Goal: Information Seeking & Learning: Find specific fact

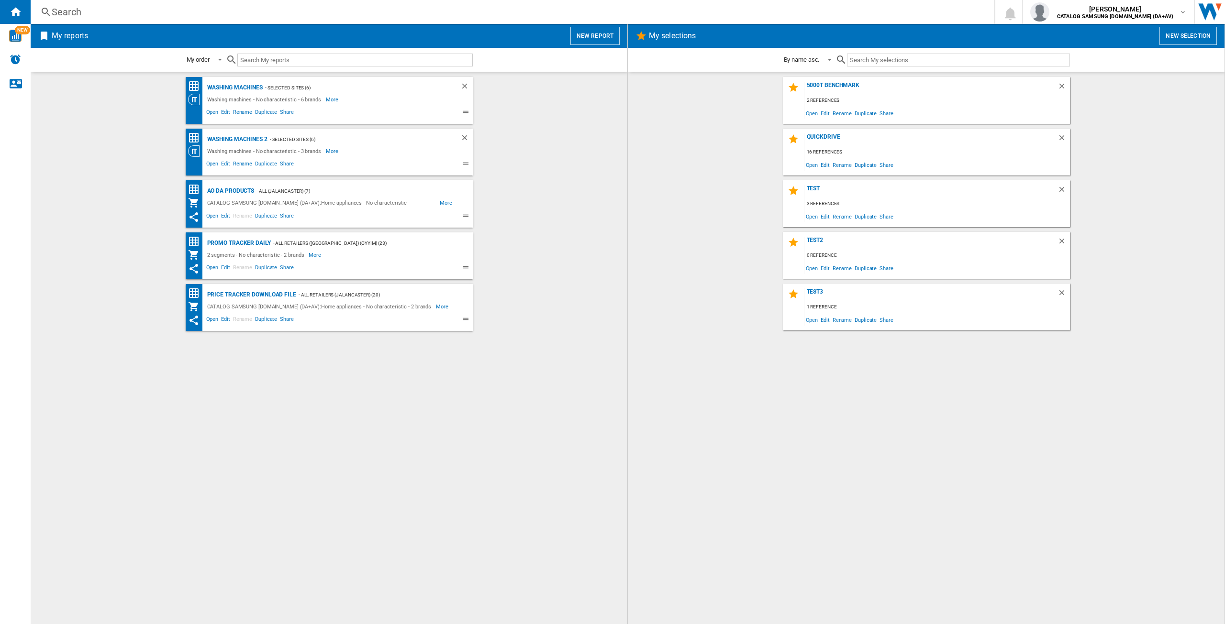
click at [71, 12] on div "Search" at bounding box center [511, 11] width 918 height 13
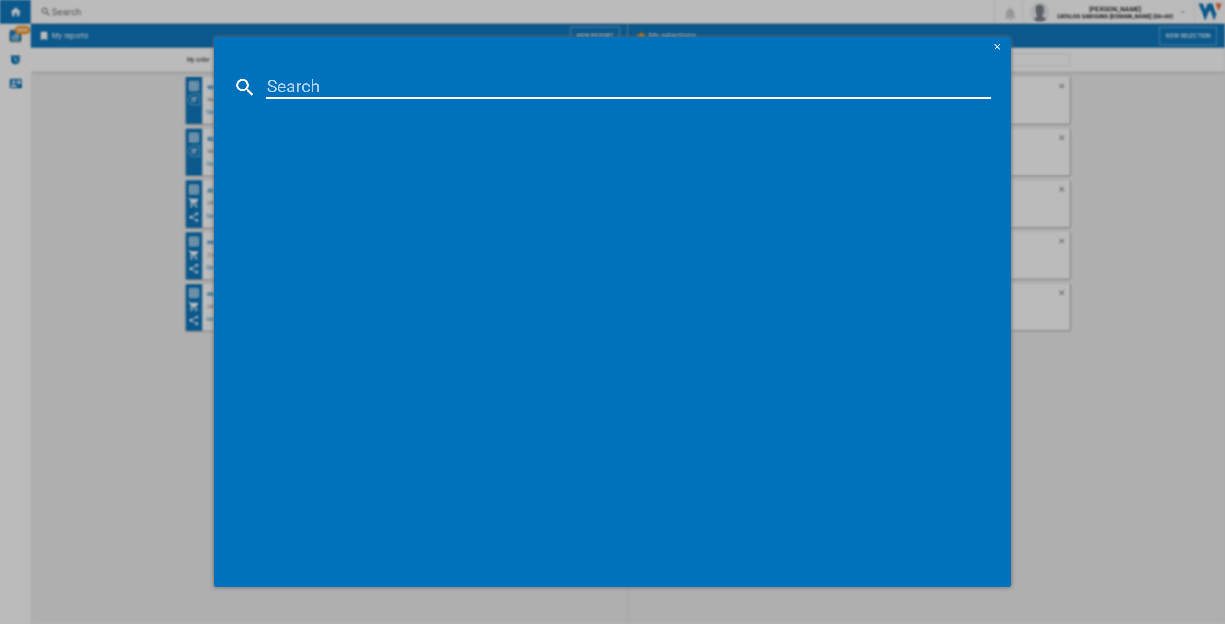
click at [289, 89] on input at bounding box center [628, 87] width 725 height 23
type input "ww80cgc"
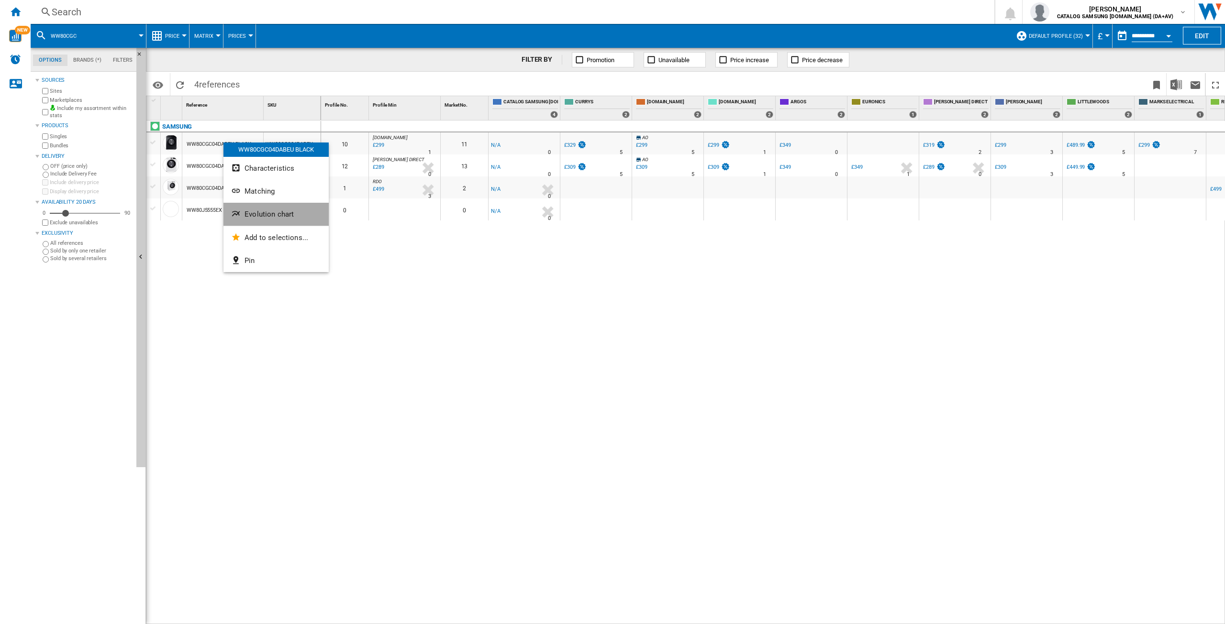
click at [291, 210] on span "Evolution chart" at bounding box center [268, 214] width 49 height 9
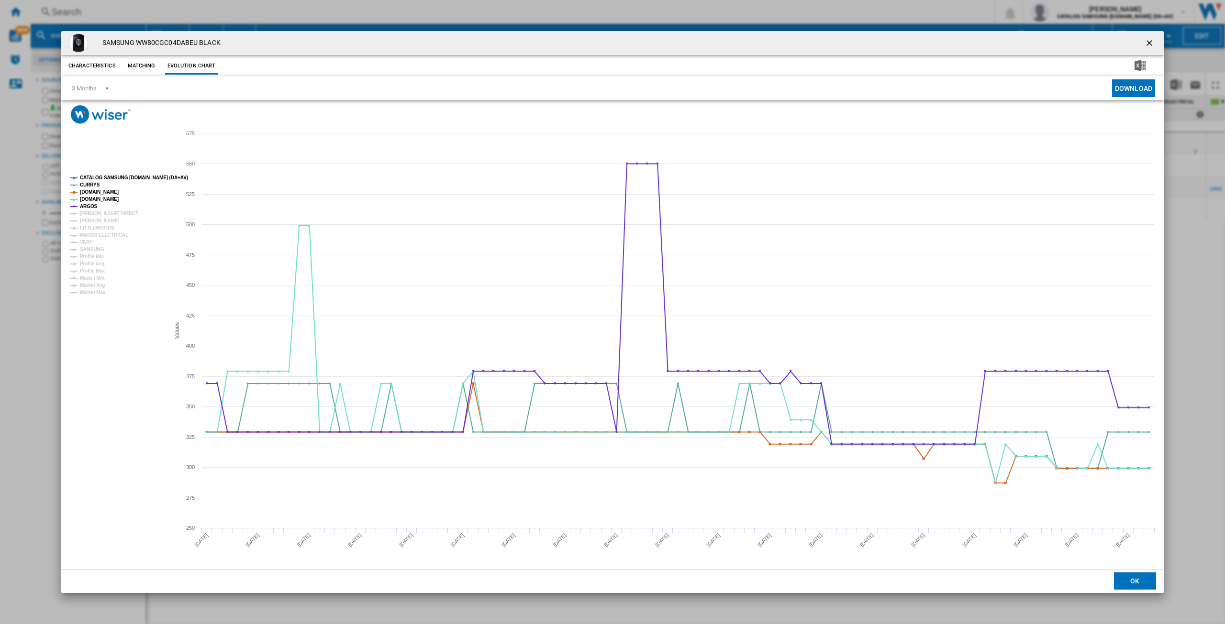
click at [108, 178] on tspan "CATALOG SAMSUNG [DOMAIN_NAME] (DA+AV)" at bounding box center [134, 177] width 108 height 5
click at [96, 212] on tspan "[PERSON_NAME] DIRECT" at bounding box center [109, 213] width 58 height 5
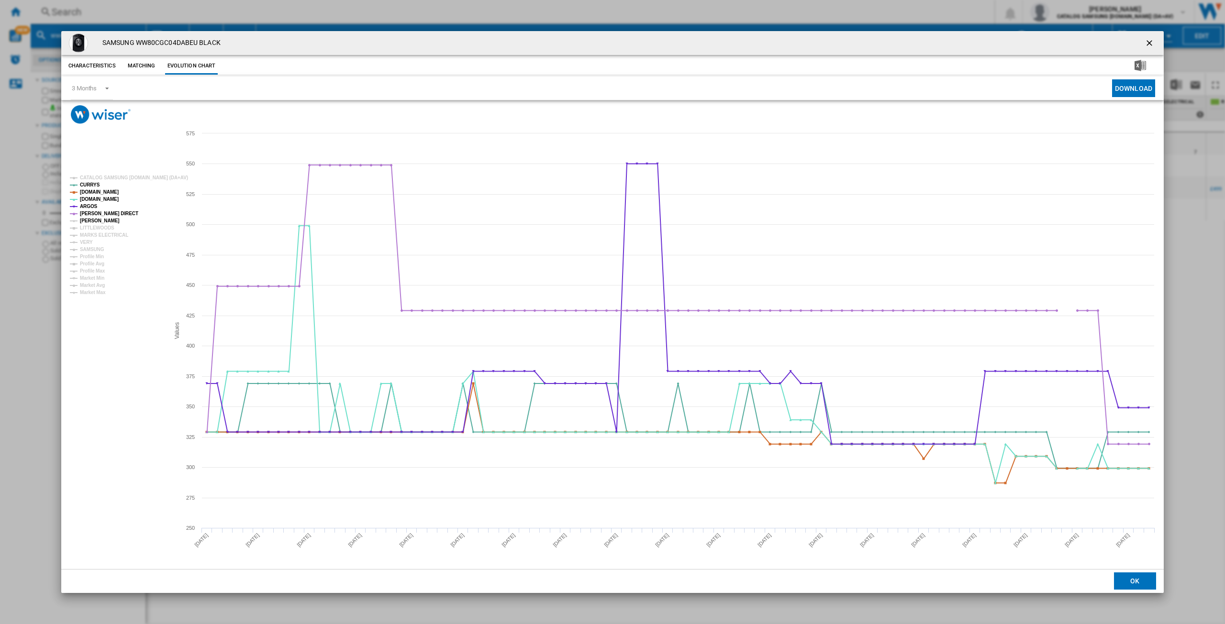
click at [91, 221] on tspan "[PERSON_NAME]" at bounding box center [100, 220] width 40 height 5
click at [88, 238] on tspan "MARKS ELECTRICAL" at bounding box center [104, 234] width 48 height 5
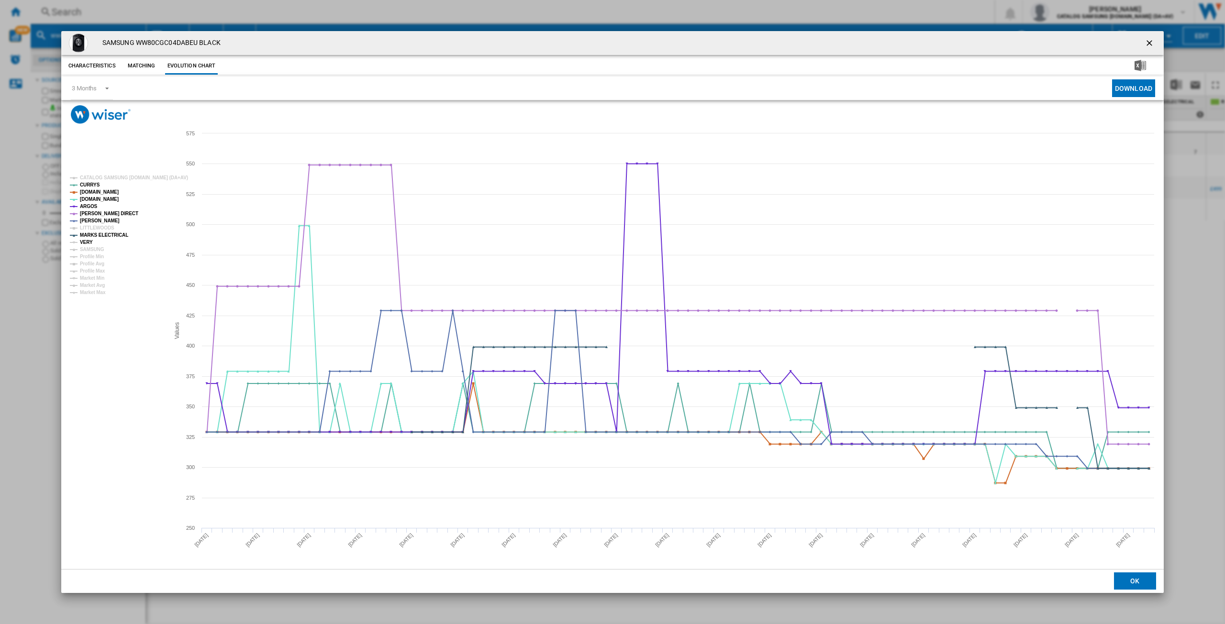
click at [84, 244] on tspan "VERY" at bounding box center [86, 242] width 13 height 5
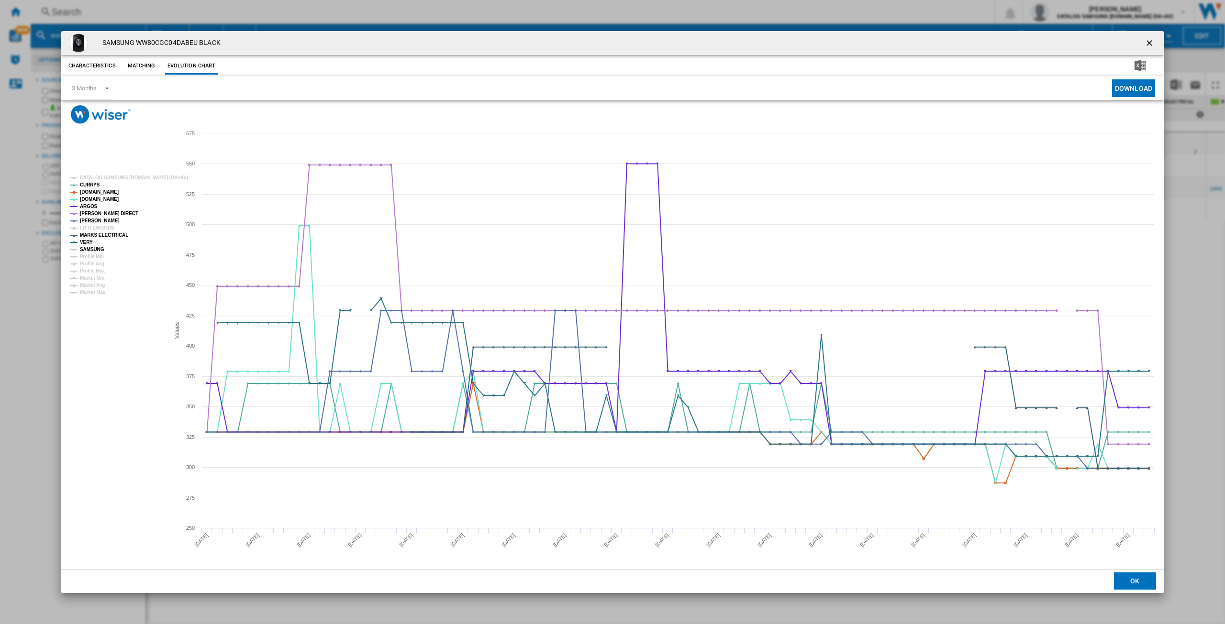
click at [93, 249] on tspan "SAMSUNG" at bounding box center [92, 249] width 24 height 5
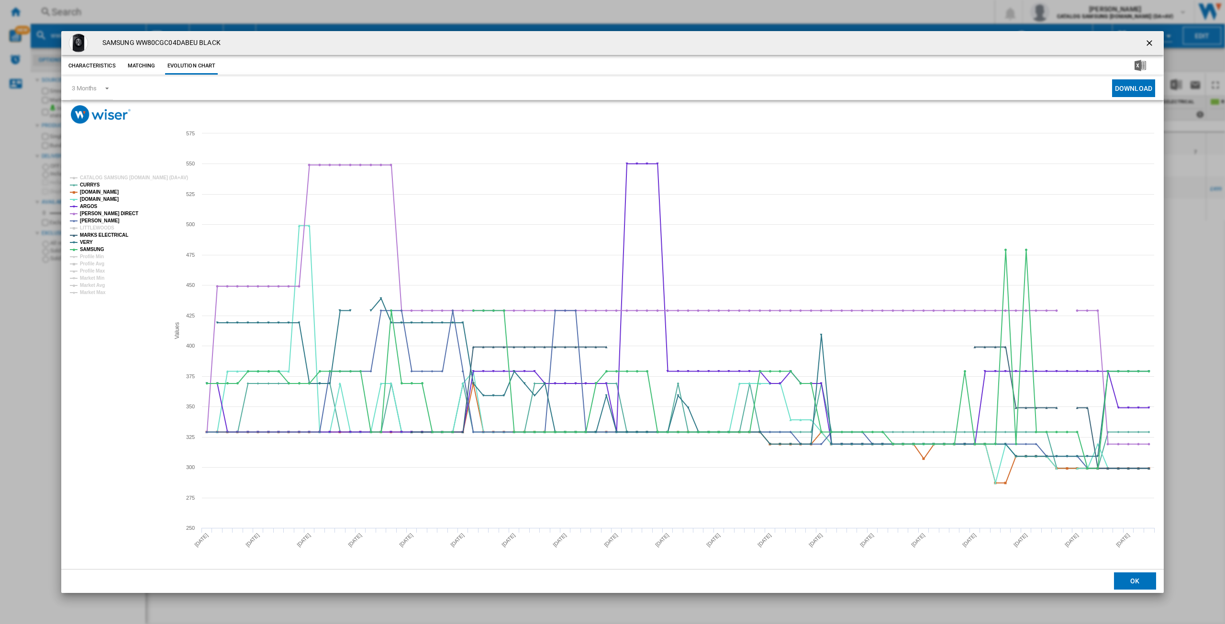
click at [1152, 43] on ng-md-icon "getI18NText('BUTTONS.CLOSE_DIALOG')" at bounding box center [1149, 43] width 11 height 11
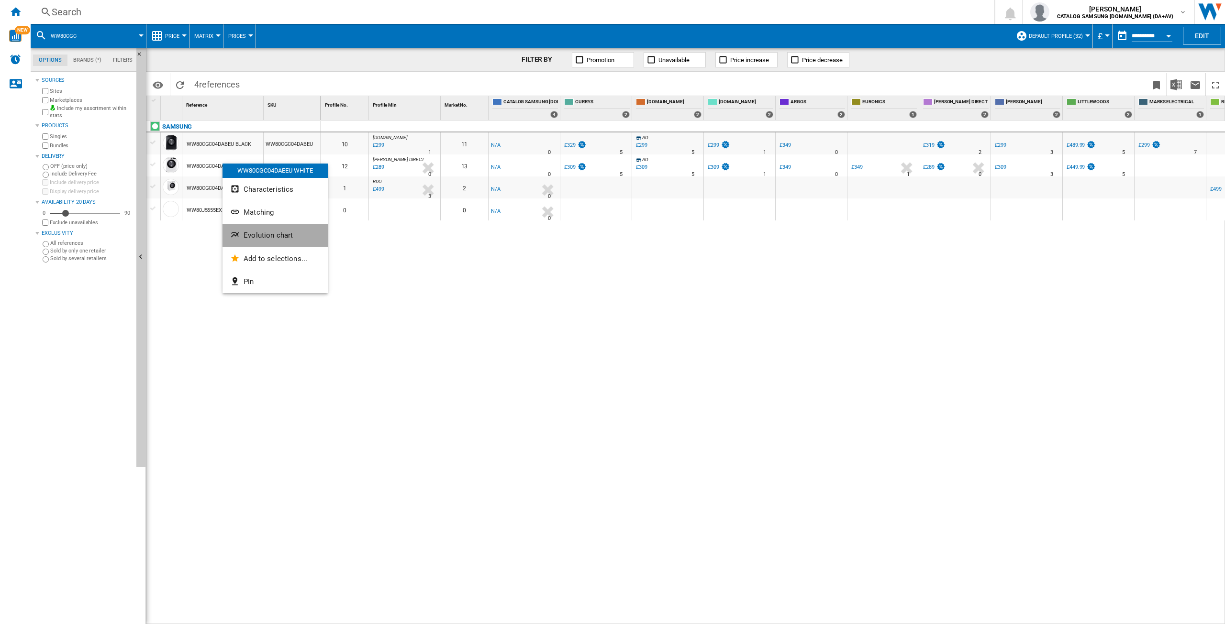
click at [277, 232] on span "Evolution chart" at bounding box center [268, 235] width 49 height 9
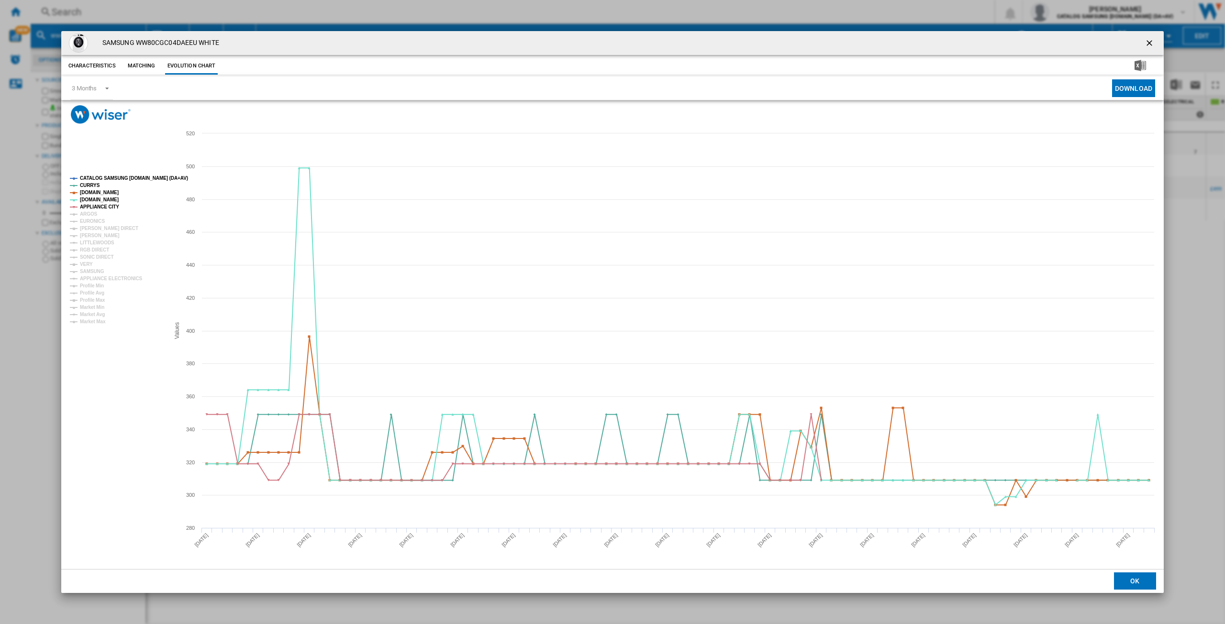
click at [109, 176] on tspan "CATALOG SAMSUNG [DOMAIN_NAME] (DA+AV)" at bounding box center [134, 178] width 108 height 5
click at [90, 216] on tspan "ARGOS" at bounding box center [89, 213] width 18 height 5
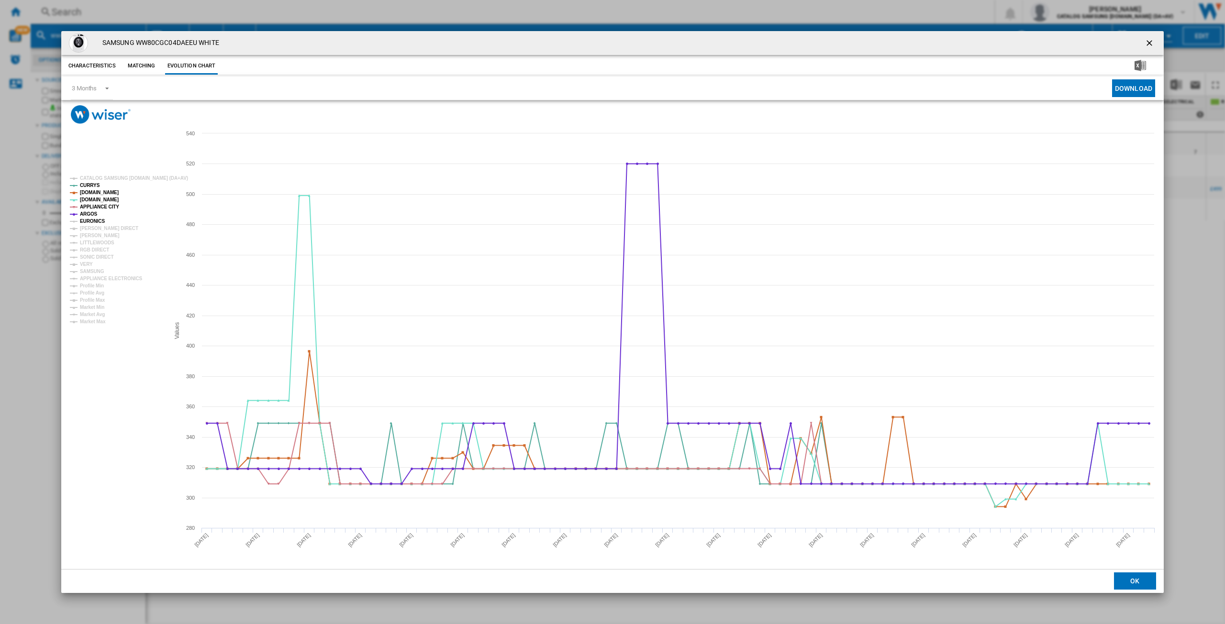
click at [89, 222] on tspan "EURONICS" at bounding box center [92, 221] width 25 height 5
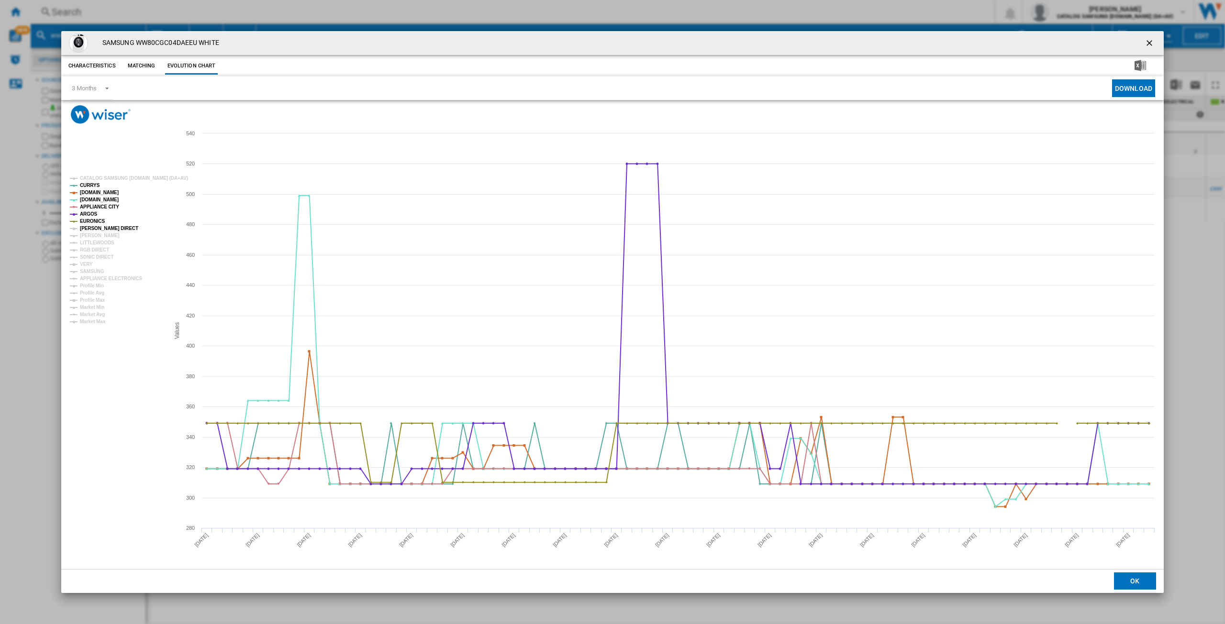
click at [92, 228] on tspan "[PERSON_NAME] DIRECT" at bounding box center [109, 228] width 58 height 5
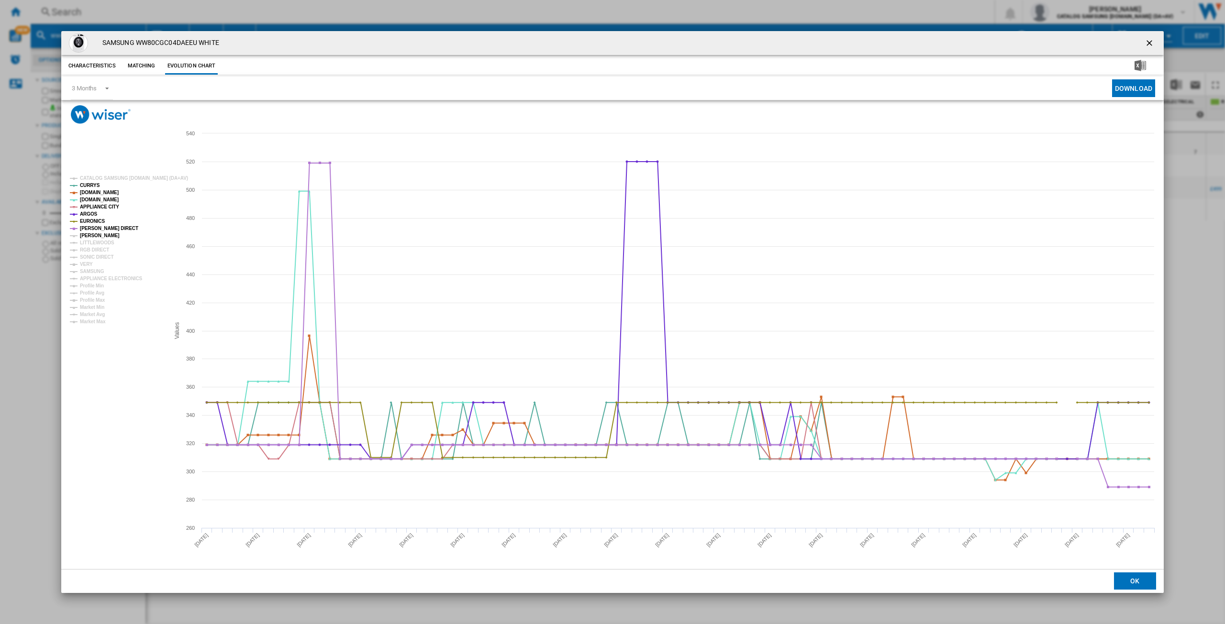
click at [93, 235] on tspan "[PERSON_NAME]" at bounding box center [100, 235] width 40 height 5
click at [89, 250] on tspan "RGB DIRECT" at bounding box center [94, 249] width 29 height 5
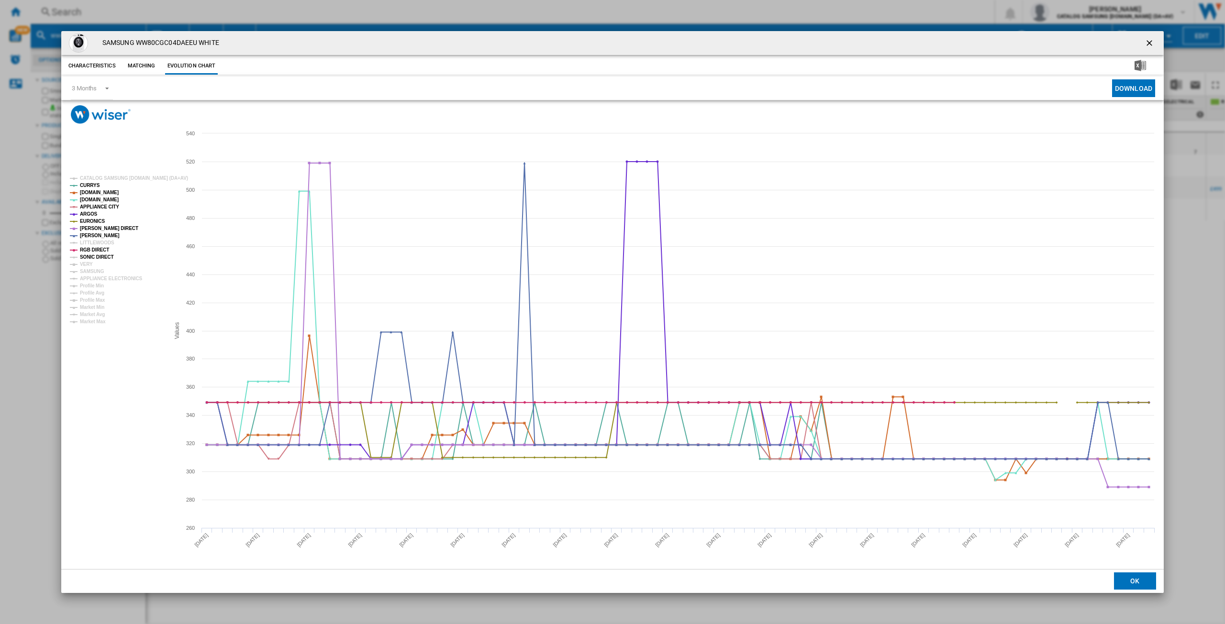
click at [88, 256] on tspan "SONIC DIRECT" at bounding box center [96, 257] width 33 height 5
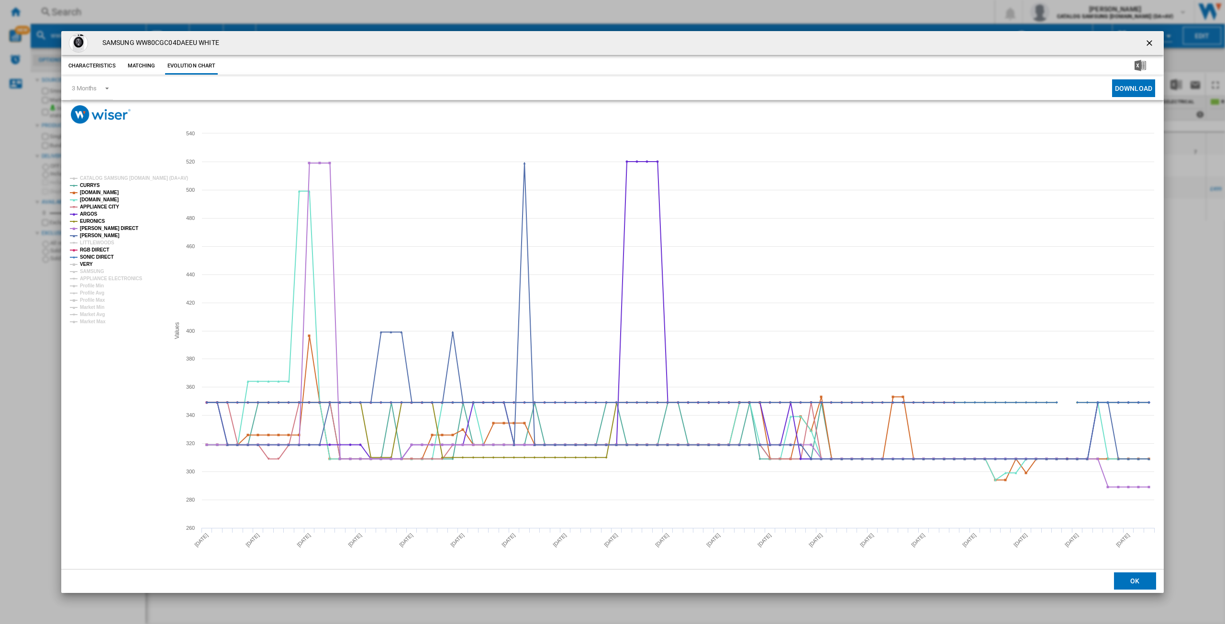
click at [88, 263] on tspan "VERY" at bounding box center [86, 264] width 13 height 5
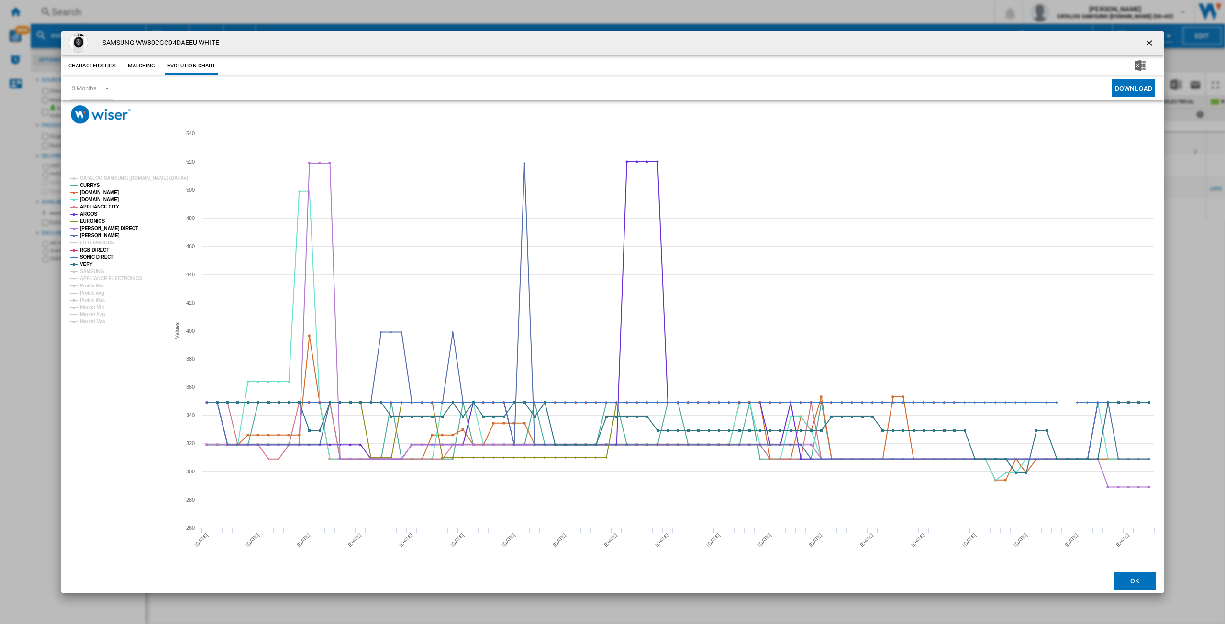
drag, startPoint x: 91, startPoint y: 268, endPoint x: 94, endPoint y: 273, distance: 6.0
click at [91, 269] on tspan "SAMSUNG" at bounding box center [92, 271] width 24 height 5
click at [98, 278] on tspan "APPLIANCE ELECTRONICS" at bounding box center [111, 278] width 63 height 5
click at [1148, 40] on ng-md-icon "getI18NText('BUTTONS.CLOSE_DIALOG')" at bounding box center [1149, 43] width 11 height 11
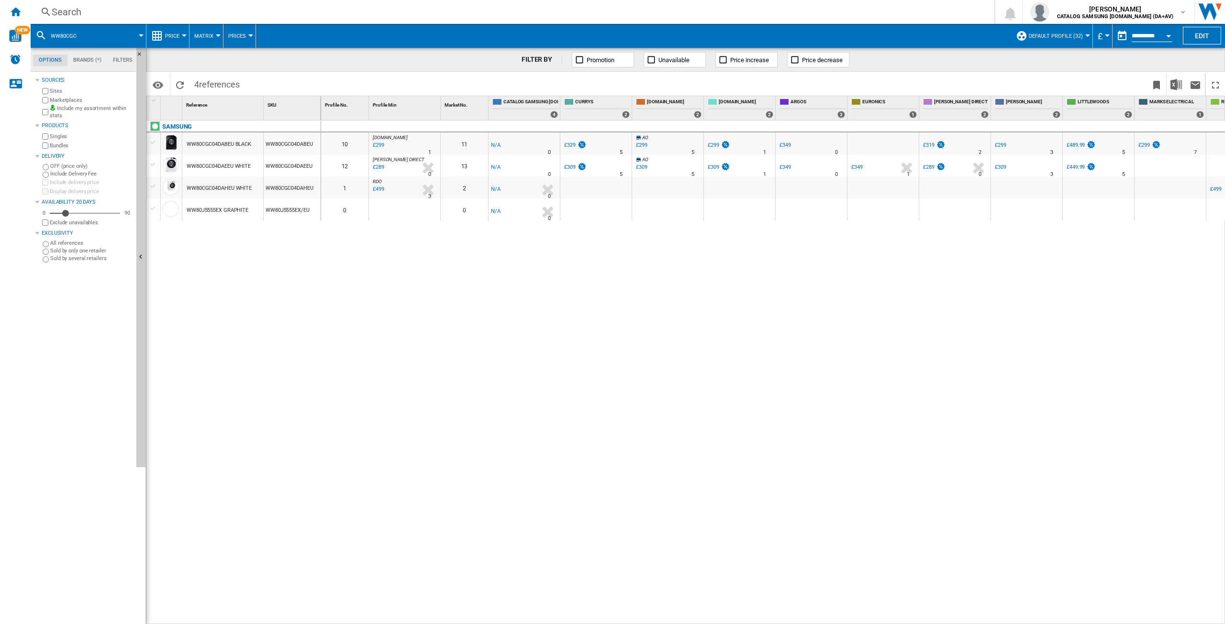
click at [83, 13] on div "Search" at bounding box center [511, 11] width 918 height 13
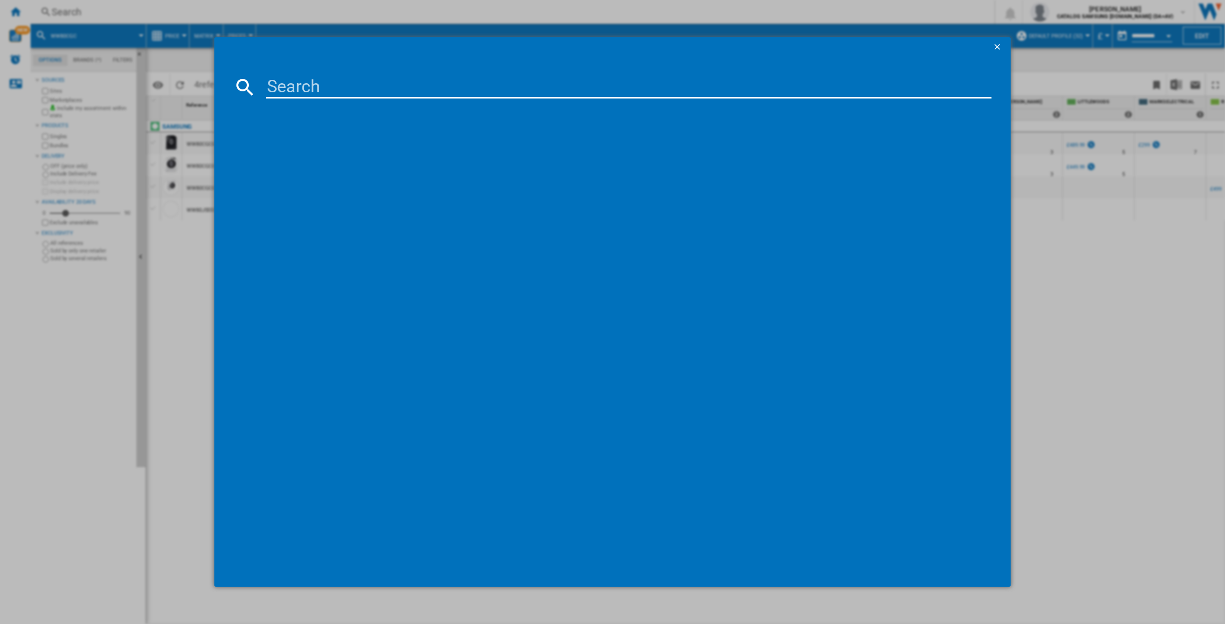
click at [299, 86] on input at bounding box center [628, 87] width 725 height 23
type input "ww90cgc"
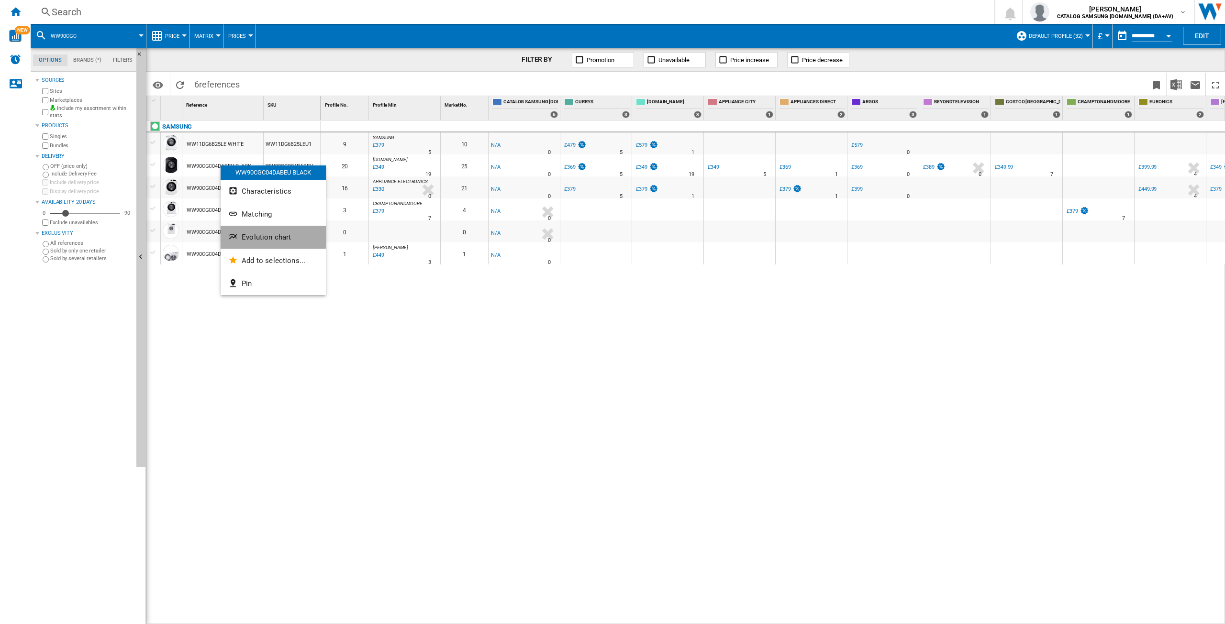
click at [269, 237] on span "Evolution chart" at bounding box center [266, 237] width 49 height 9
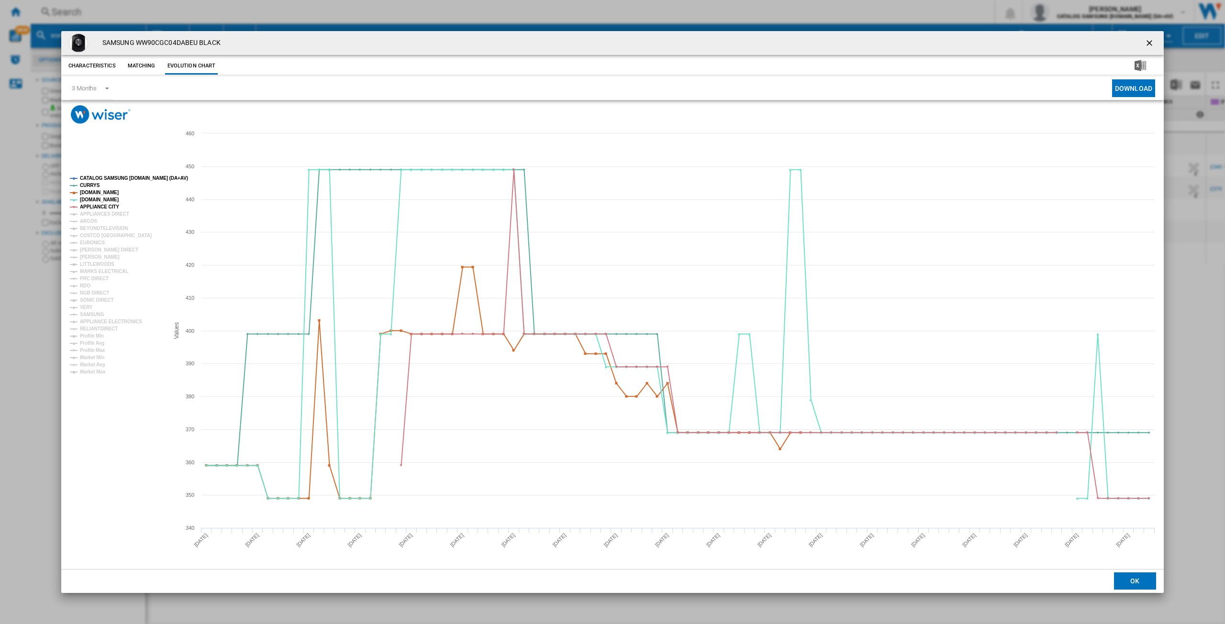
click at [119, 178] on tspan "CATALOG SAMSUNG [DOMAIN_NAME] (DA+AV)" at bounding box center [134, 178] width 108 height 5
click at [94, 217] on tspan "APPLIANCES DIRECT" at bounding box center [104, 213] width 49 height 5
click at [89, 226] on tspan "BEYONDTELEVISION" at bounding box center [104, 228] width 48 height 5
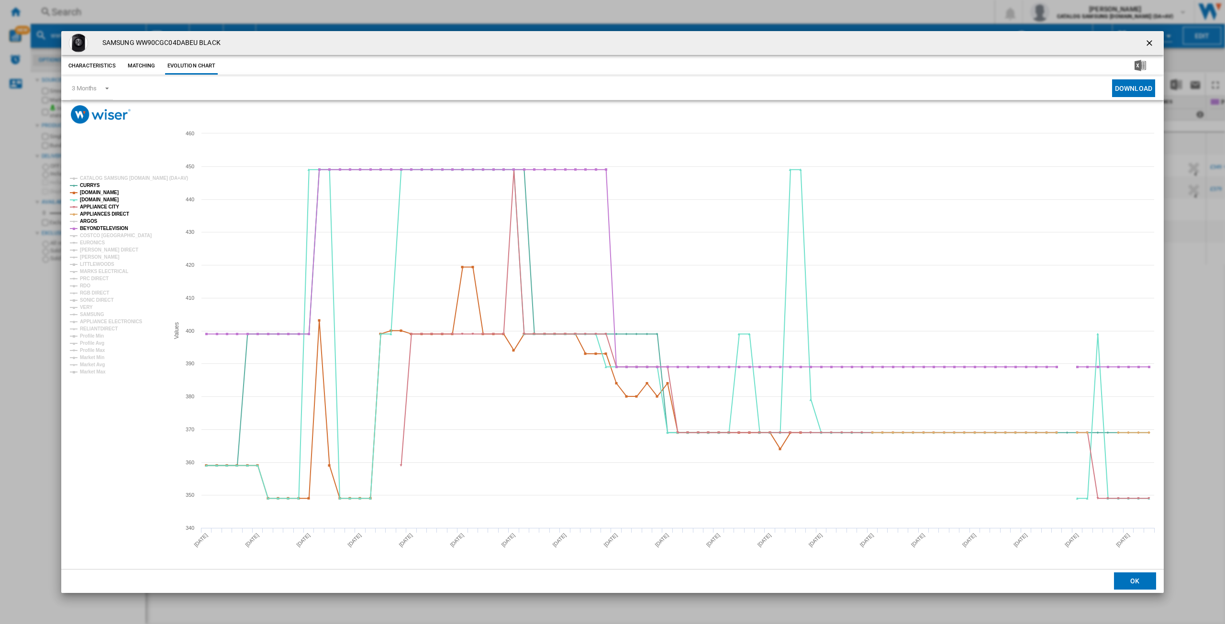
drag, startPoint x: 84, startPoint y: 222, endPoint x: 91, endPoint y: 227, distance: 8.9
click at [86, 223] on tspan "ARGOS" at bounding box center [89, 221] width 18 height 5
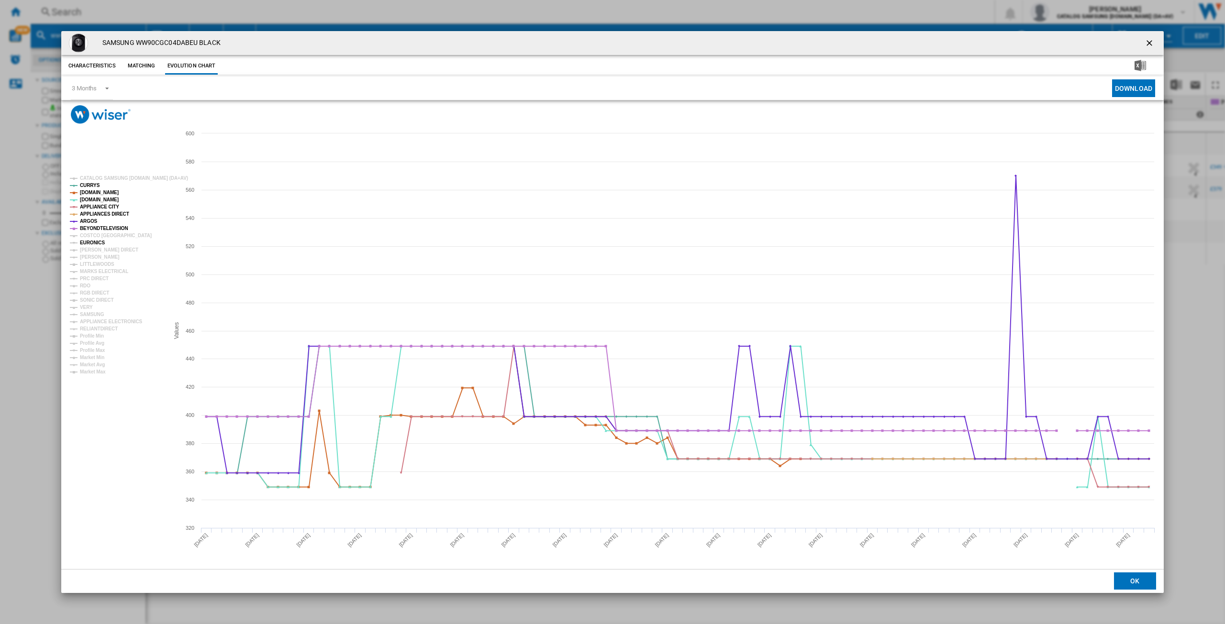
click at [89, 243] on tspan "EURONICS" at bounding box center [92, 242] width 25 height 5
click at [89, 249] on tspan "[PERSON_NAME] DIRECT" at bounding box center [109, 249] width 58 height 5
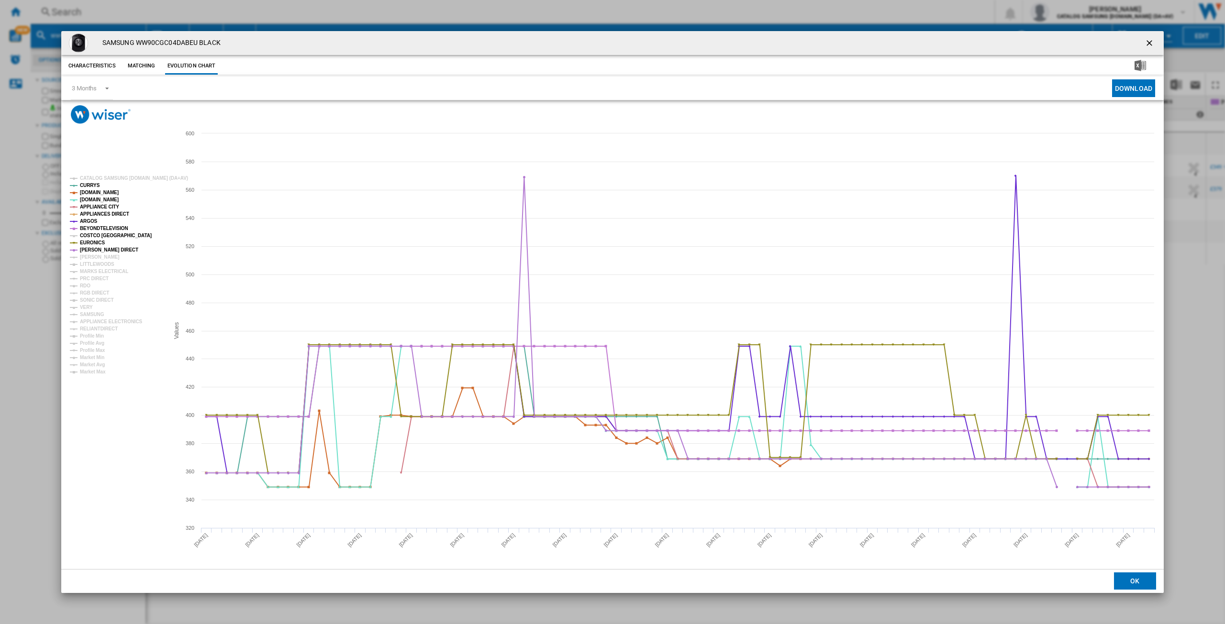
click at [92, 238] on tspan "COSTCO [GEOGRAPHIC_DATA]" at bounding box center [116, 235] width 72 height 5
click at [90, 256] on tspan "[PERSON_NAME]" at bounding box center [100, 257] width 40 height 5
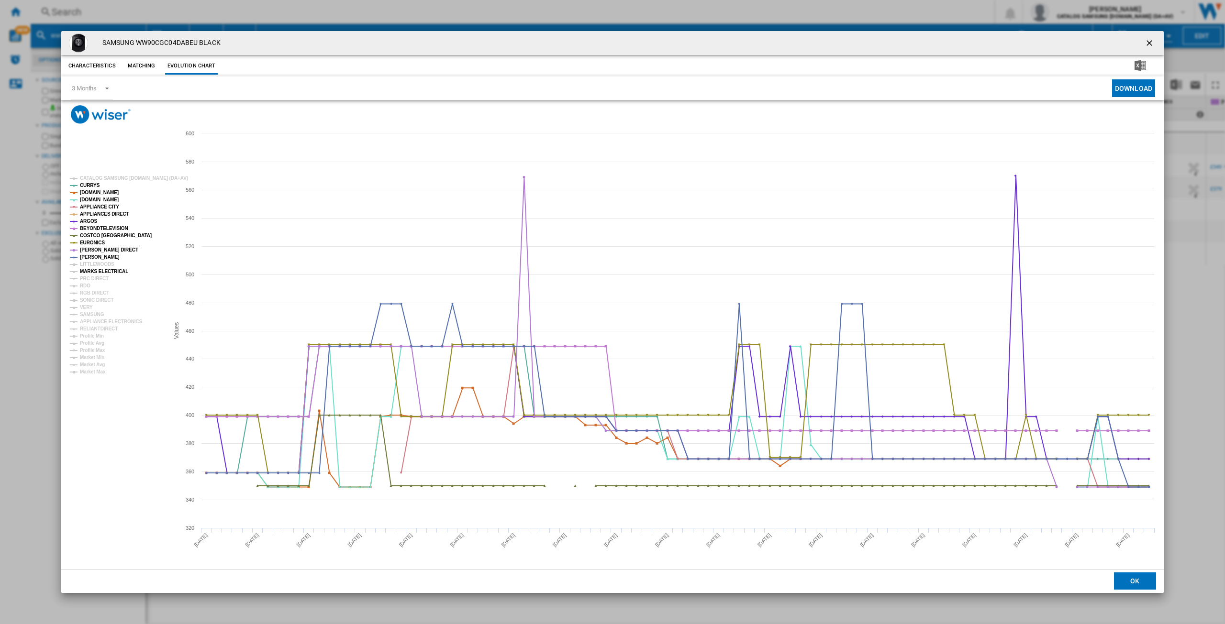
click at [92, 271] on tspan "MARKS ELECTRICAL" at bounding box center [104, 271] width 48 height 5
click at [90, 279] on tspan "PRC DIRECT" at bounding box center [94, 278] width 29 height 5
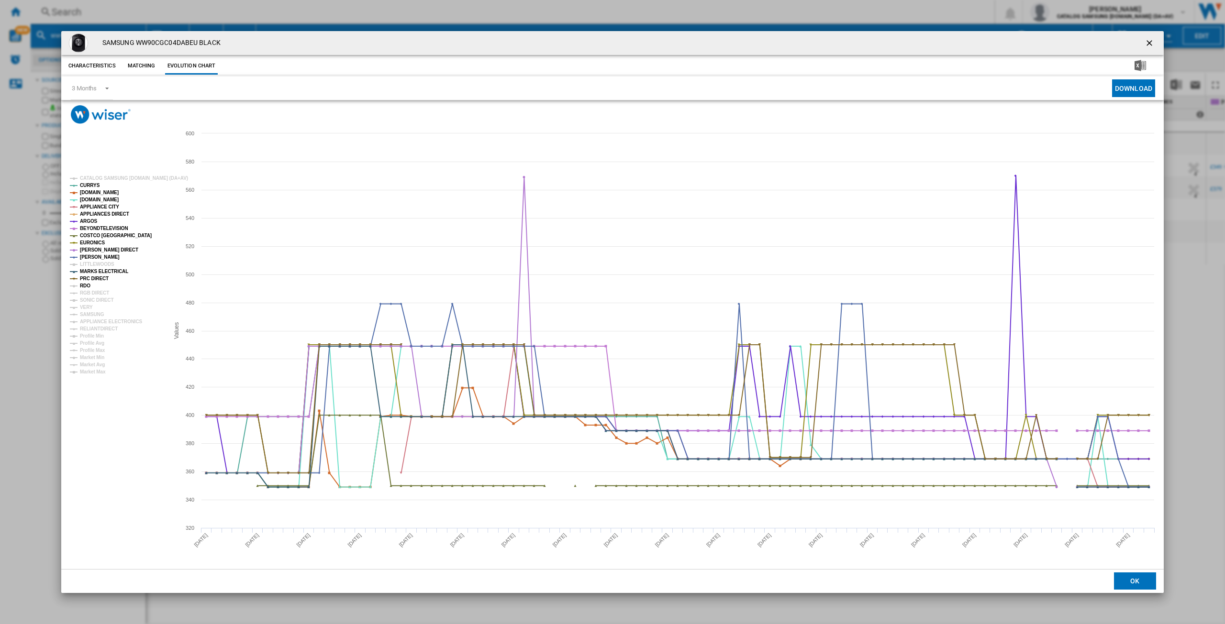
click at [85, 288] on tspan "RDO" at bounding box center [85, 285] width 11 height 5
click at [92, 291] on tspan "RGB DIRECT" at bounding box center [94, 292] width 29 height 5
click at [89, 299] on tspan "SONIC DIRECT" at bounding box center [96, 300] width 33 height 5
click at [84, 306] on tspan "VERY" at bounding box center [86, 307] width 13 height 5
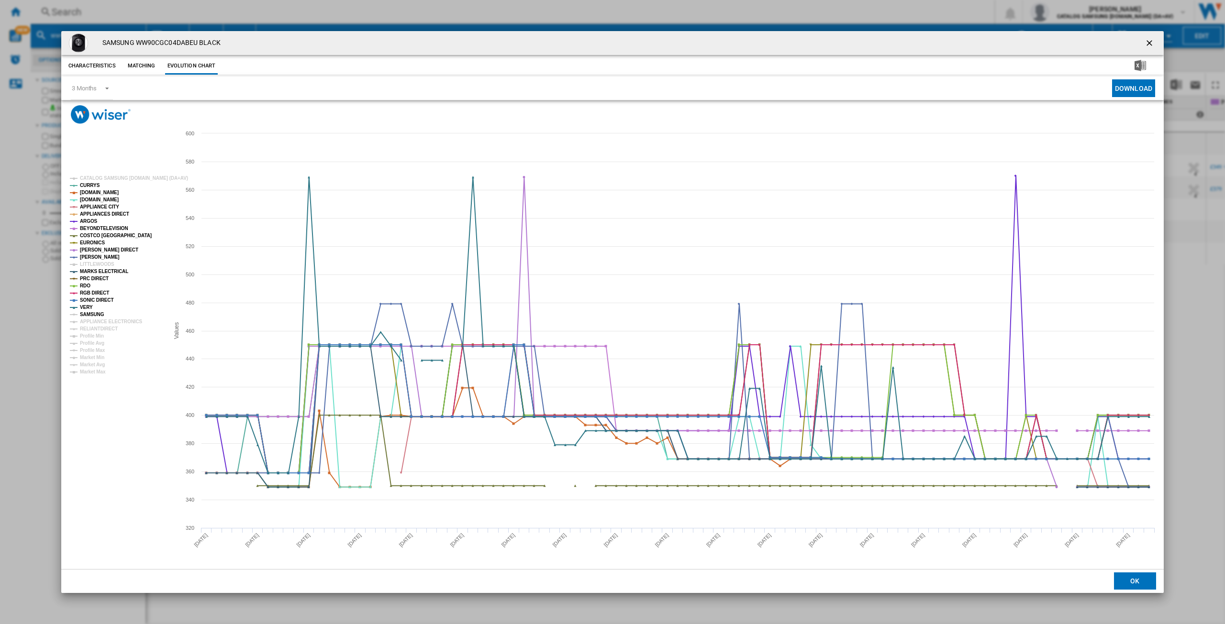
click at [93, 313] on tspan "SAMSUNG" at bounding box center [92, 314] width 24 height 5
click at [98, 317] on tspan "SAMSUNG" at bounding box center [92, 314] width 24 height 5
click at [104, 323] on tspan "APPLIANCE ELECTRONICS" at bounding box center [111, 321] width 63 height 5
drag, startPoint x: 100, startPoint y: 331, endPoint x: 99, endPoint y: 320, distance: 11.6
click at [100, 330] on tspan "RELIANTDIRECT" at bounding box center [99, 328] width 38 height 5
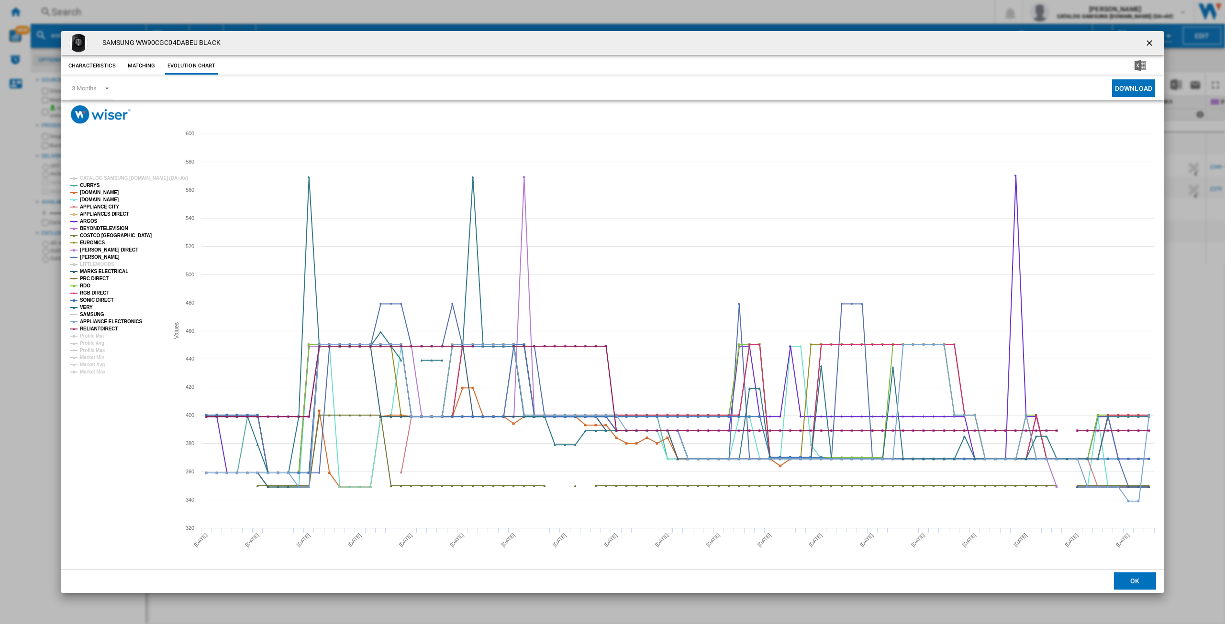
click at [94, 312] on tspan "SAMSUNG" at bounding box center [92, 314] width 24 height 5
click at [1153, 49] on ng-md-icon "getI18NText('BUTTONS.CLOSE_DIALOG')" at bounding box center [1149, 43] width 11 height 11
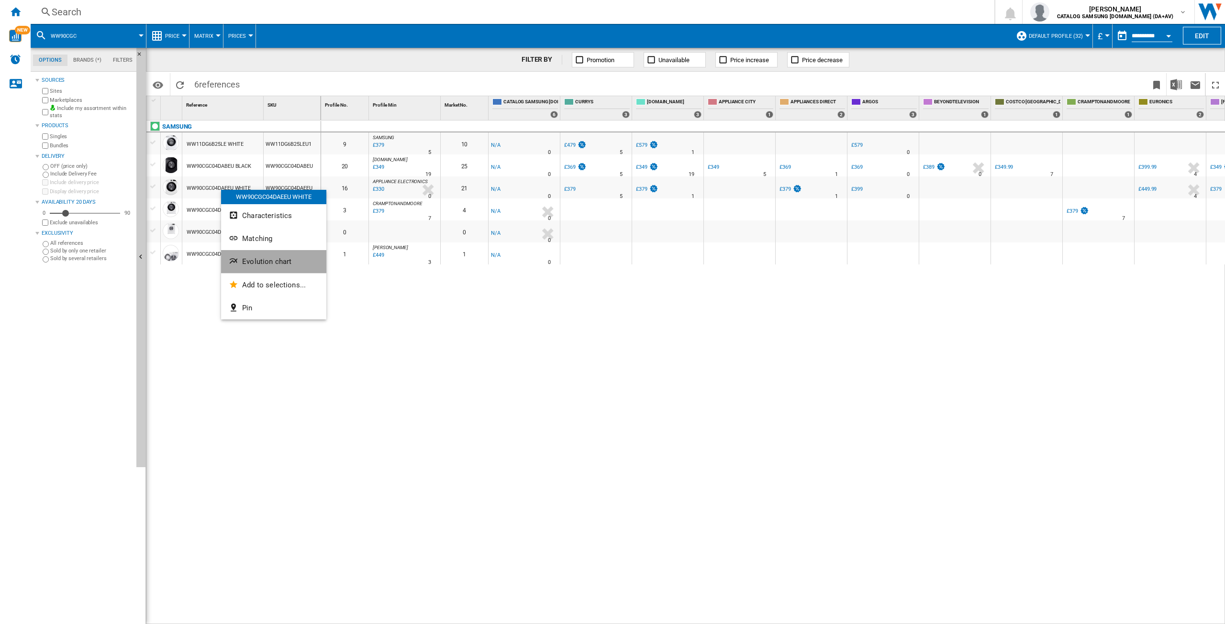
click at [258, 261] on span "Evolution chart" at bounding box center [266, 261] width 49 height 9
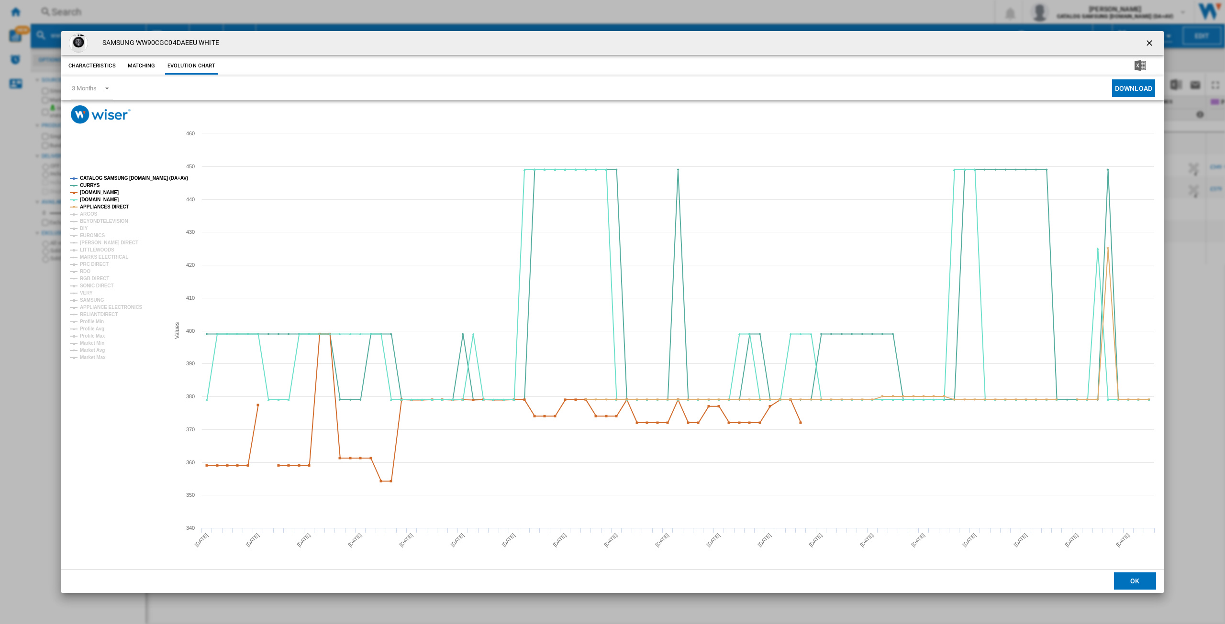
click at [104, 176] on tspan "CATALOG SAMSUNG [DOMAIN_NAME] (DA+AV)" at bounding box center [134, 178] width 108 height 5
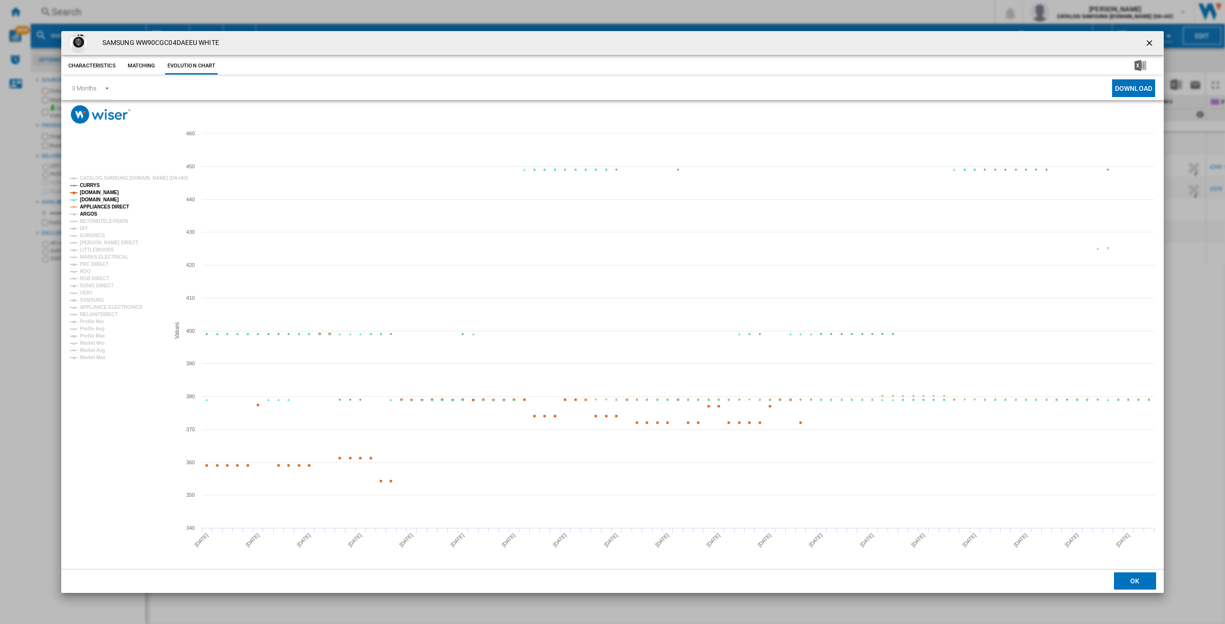
click at [92, 213] on tspan "ARGOS" at bounding box center [89, 213] width 18 height 5
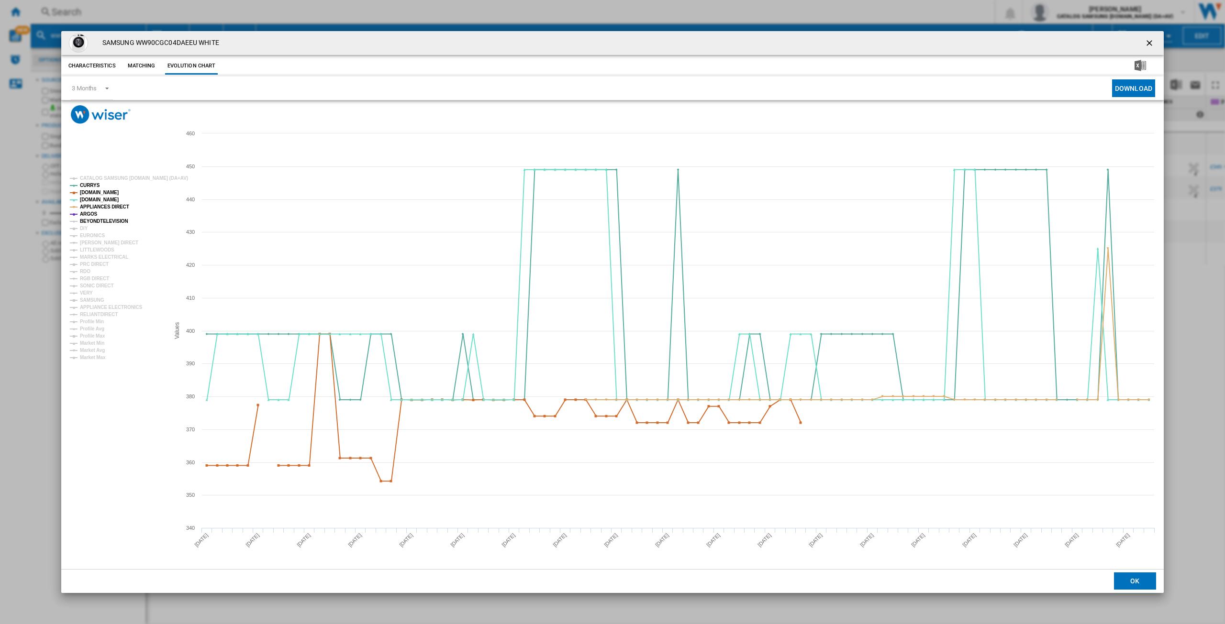
drag, startPoint x: 95, startPoint y: 221, endPoint x: 91, endPoint y: 227, distance: 6.2
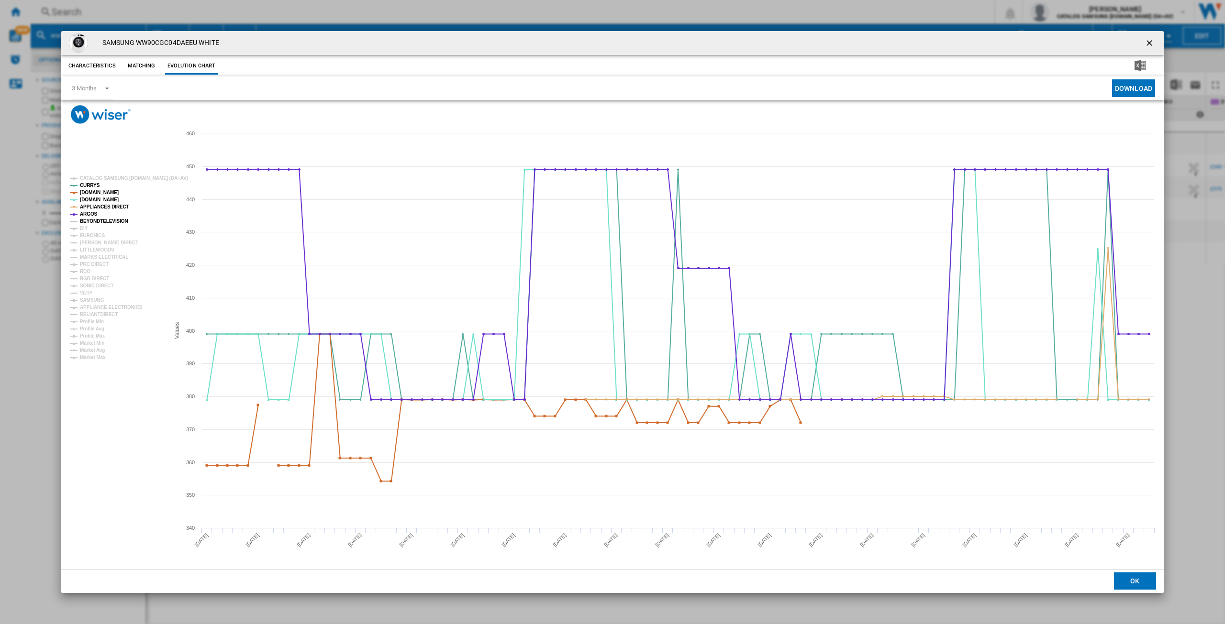
click at [95, 222] on tspan "BEYONDTELEVISION" at bounding box center [104, 221] width 48 height 5
click at [80, 231] on tspan "DIY" at bounding box center [84, 228] width 8 height 5
click at [90, 238] on tspan "EURONICS" at bounding box center [92, 235] width 25 height 5
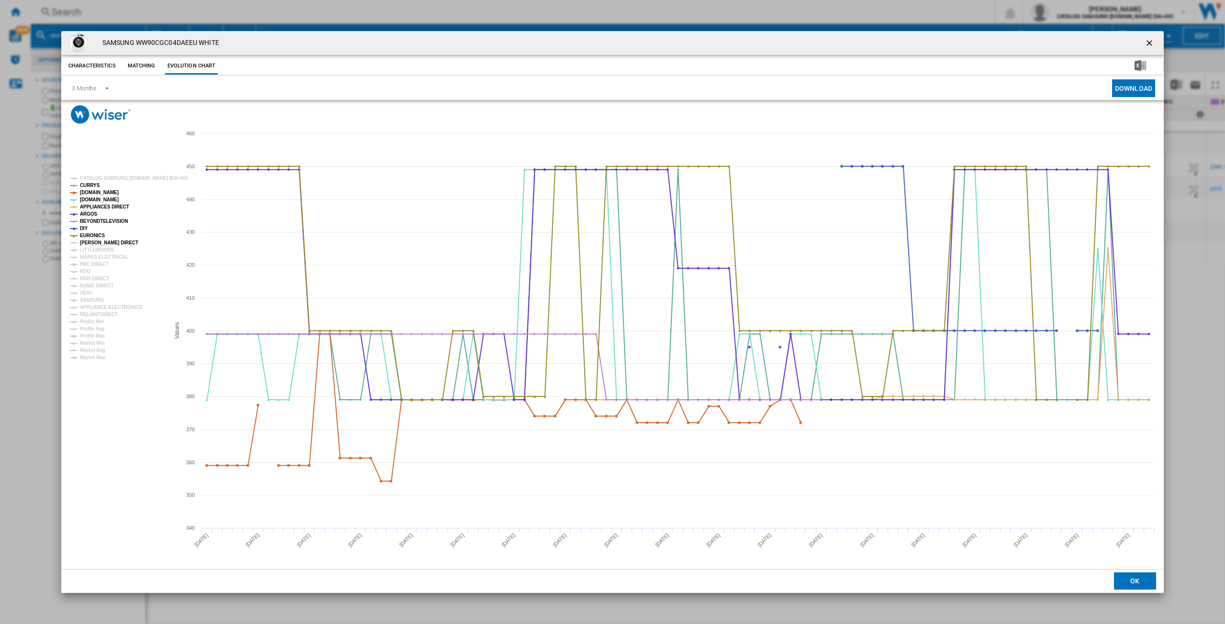
click at [90, 244] on tspan "[PERSON_NAME] DIRECT" at bounding box center [109, 242] width 58 height 5
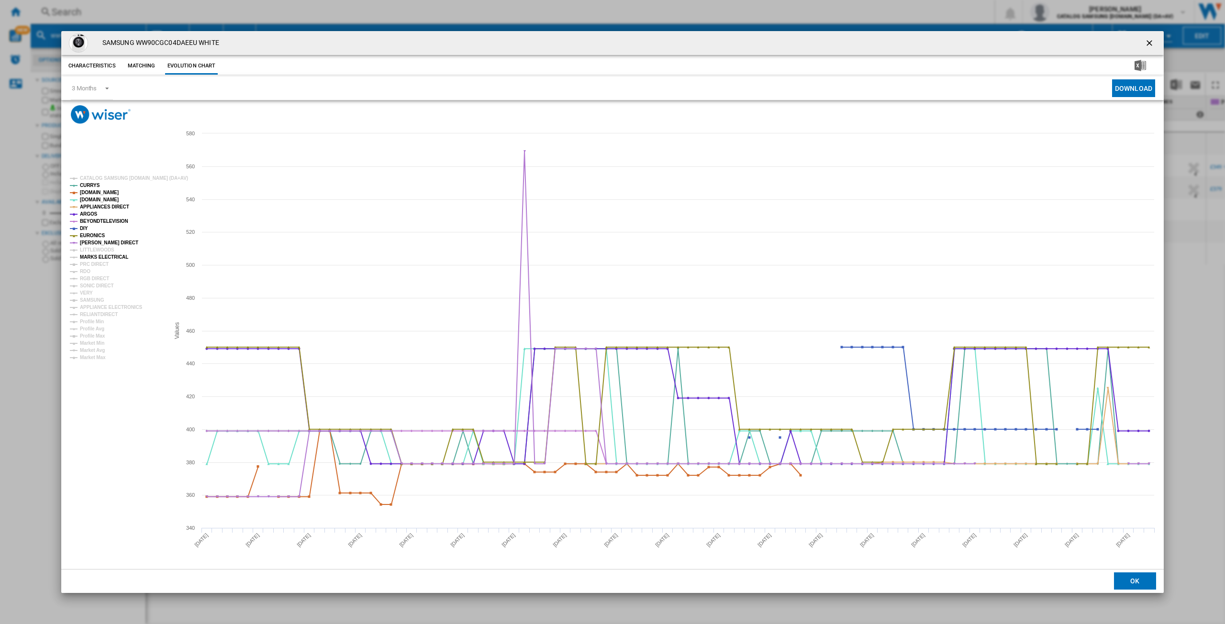
click at [86, 259] on tspan "MARKS ELECTRICAL" at bounding box center [104, 257] width 48 height 5
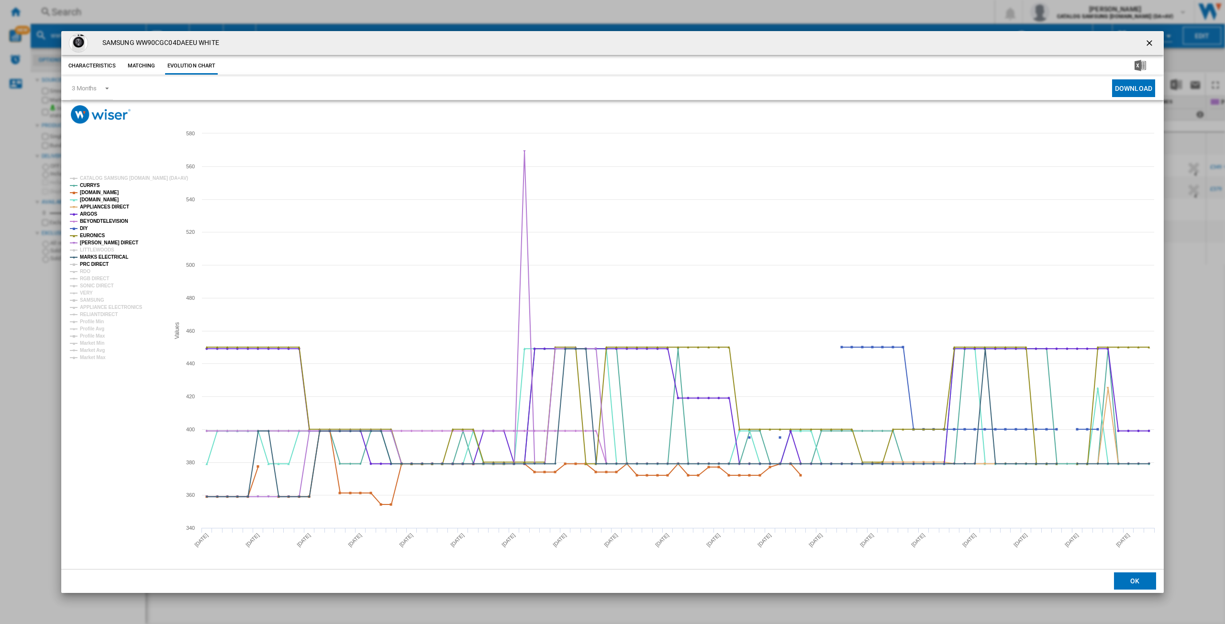
click at [86, 266] on tspan "PRC DIRECT" at bounding box center [94, 264] width 29 height 5
click at [86, 272] on tspan "RDO" at bounding box center [85, 271] width 11 height 5
click at [86, 277] on tspan "RGB DIRECT" at bounding box center [94, 278] width 29 height 5
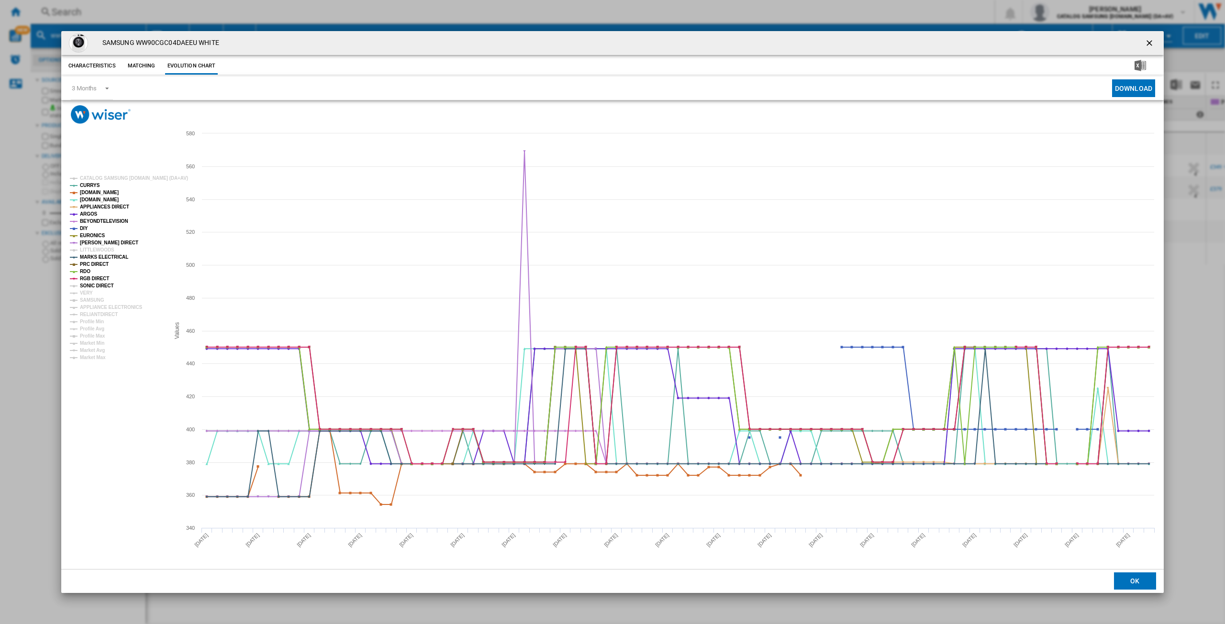
click at [89, 285] on tspan "SONIC DIRECT" at bounding box center [96, 285] width 33 height 5
click at [86, 294] on tspan "VERY" at bounding box center [86, 292] width 13 height 5
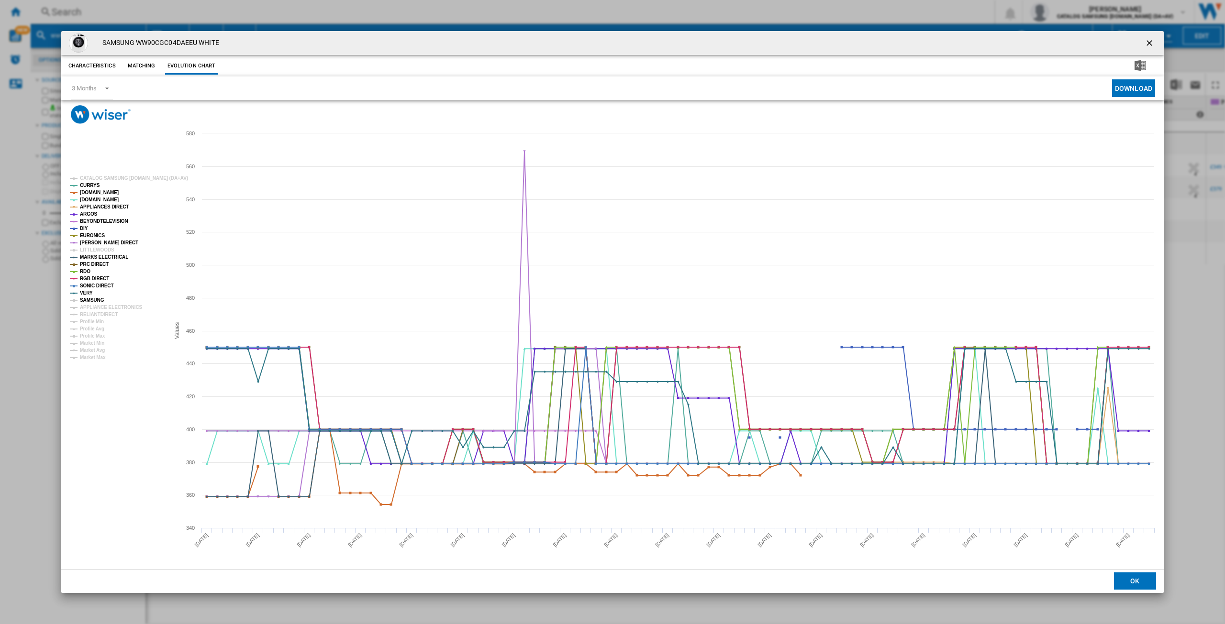
click at [89, 299] on tspan "SAMSUNG" at bounding box center [92, 300] width 24 height 5
click at [88, 319] on tspan "Profile Min" at bounding box center [92, 321] width 24 height 5
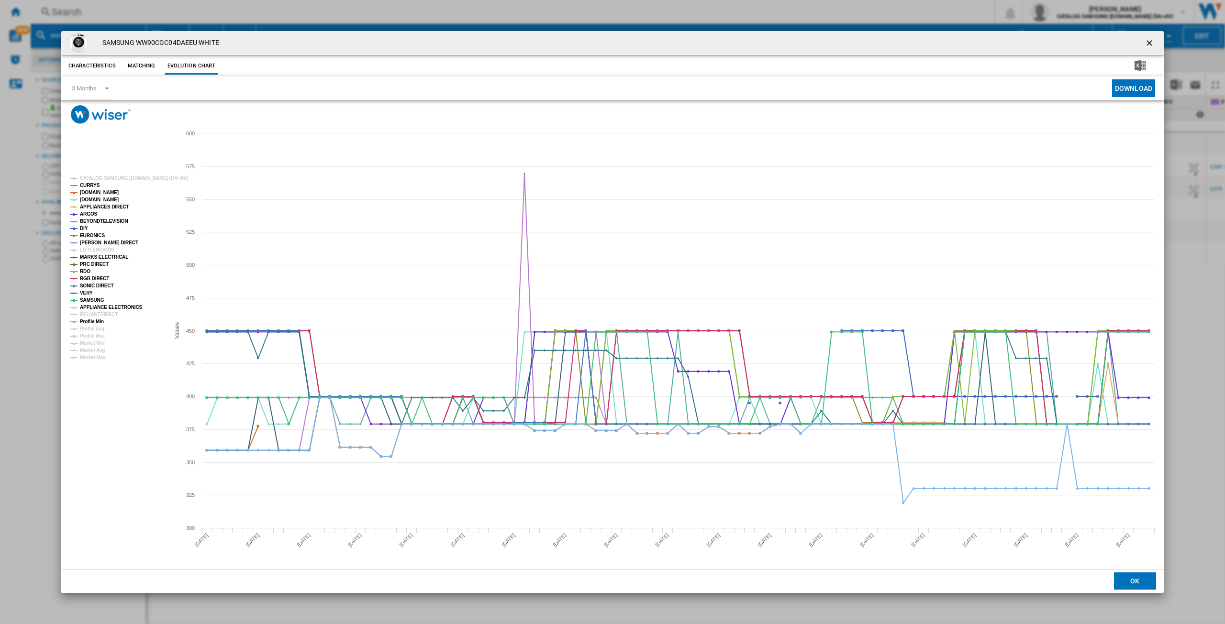
click at [102, 305] on tspan "APPLIANCE ELECTRONICS" at bounding box center [111, 307] width 63 height 5
click at [99, 310] on tspan "APPLIANCE ELECTRONICS" at bounding box center [111, 307] width 63 height 5
click at [91, 321] on tspan "Profile Min" at bounding box center [92, 321] width 24 height 5
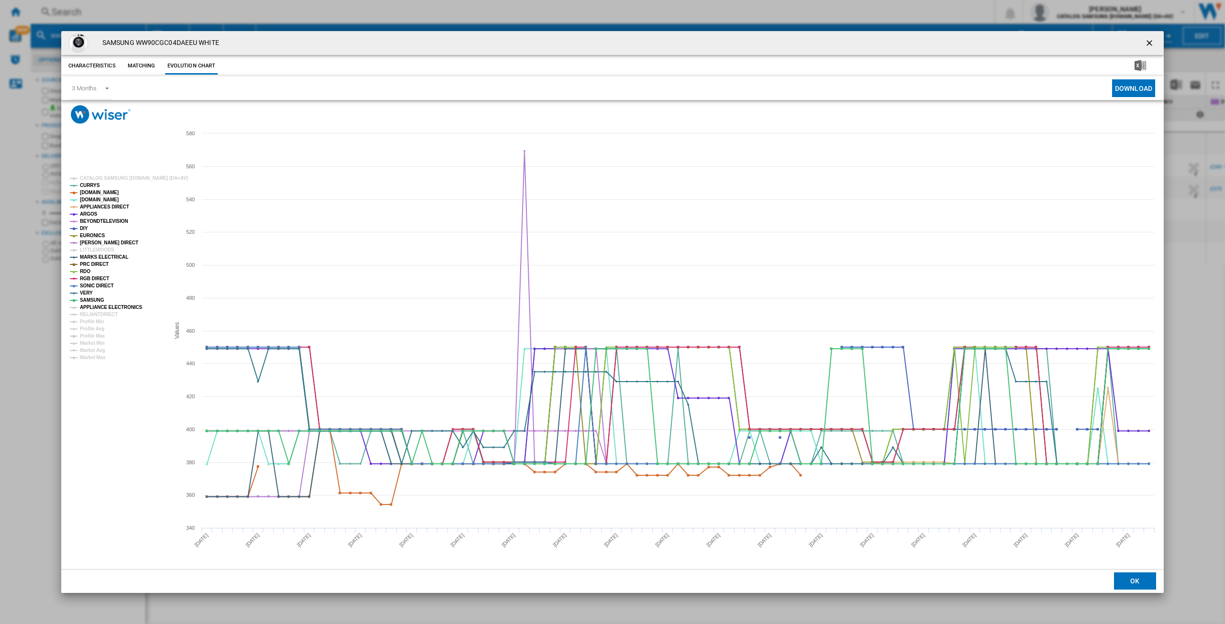
click at [103, 306] on tspan "APPLIANCE ELECTRONICS" at bounding box center [111, 307] width 63 height 5
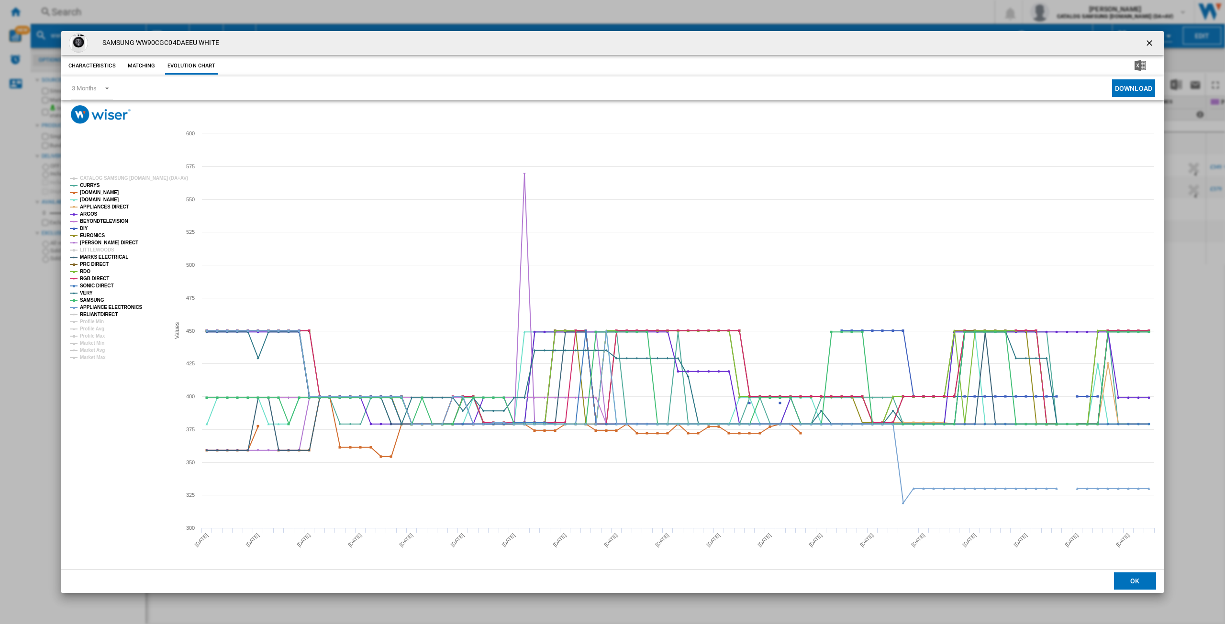
click at [94, 313] on tspan "RELIANTDIRECT" at bounding box center [99, 314] width 38 height 5
click at [1148, 42] on ng-md-icon "getI18NText('BUTTONS.CLOSE_DIALOG')" at bounding box center [1149, 43] width 11 height 11
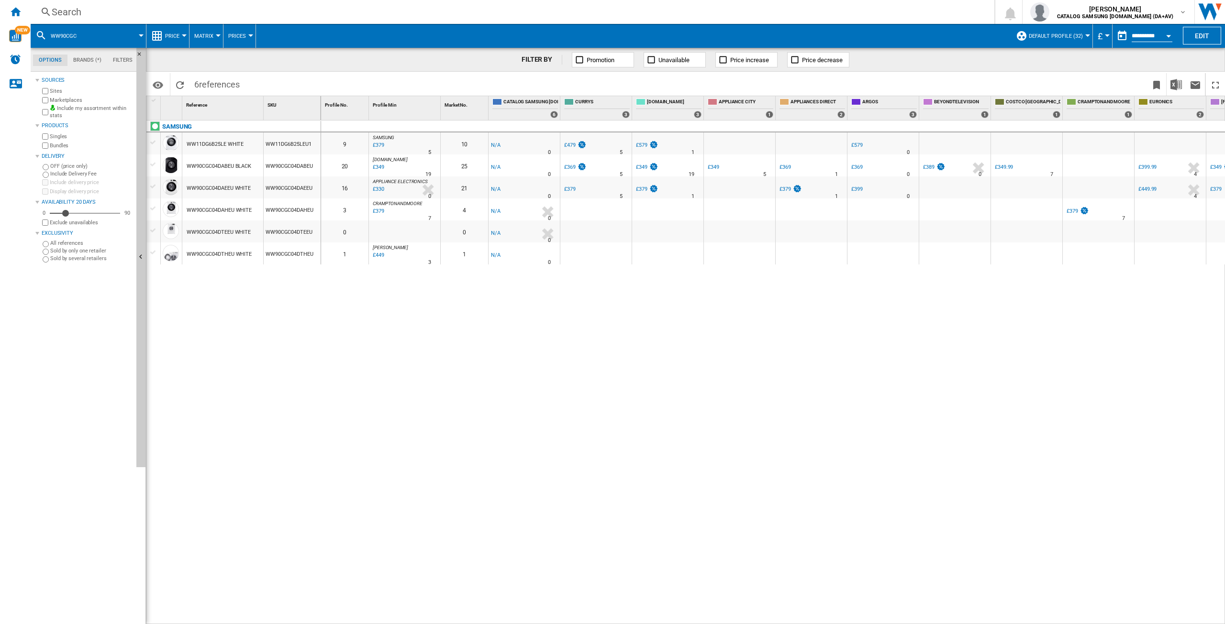
click at [88, 12] on div "Search" at bounding box center [511, 11] width 918 height 13
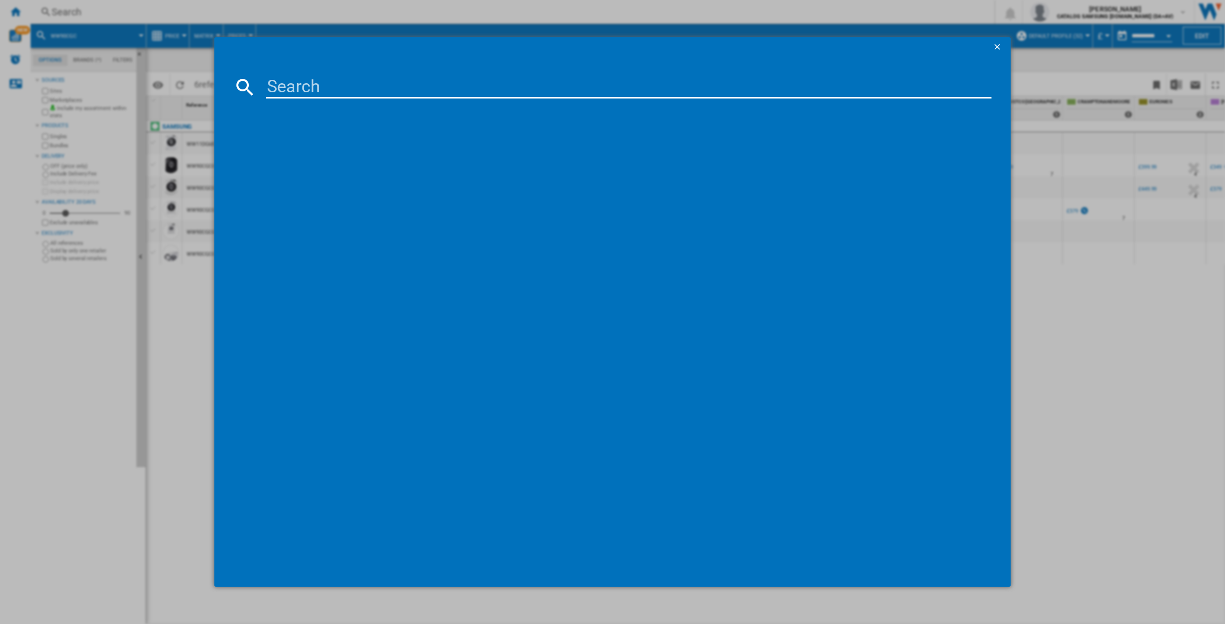
click at [367, 86] on input at bounding box center [628, 87] width 725 height 23
type input "ww10"
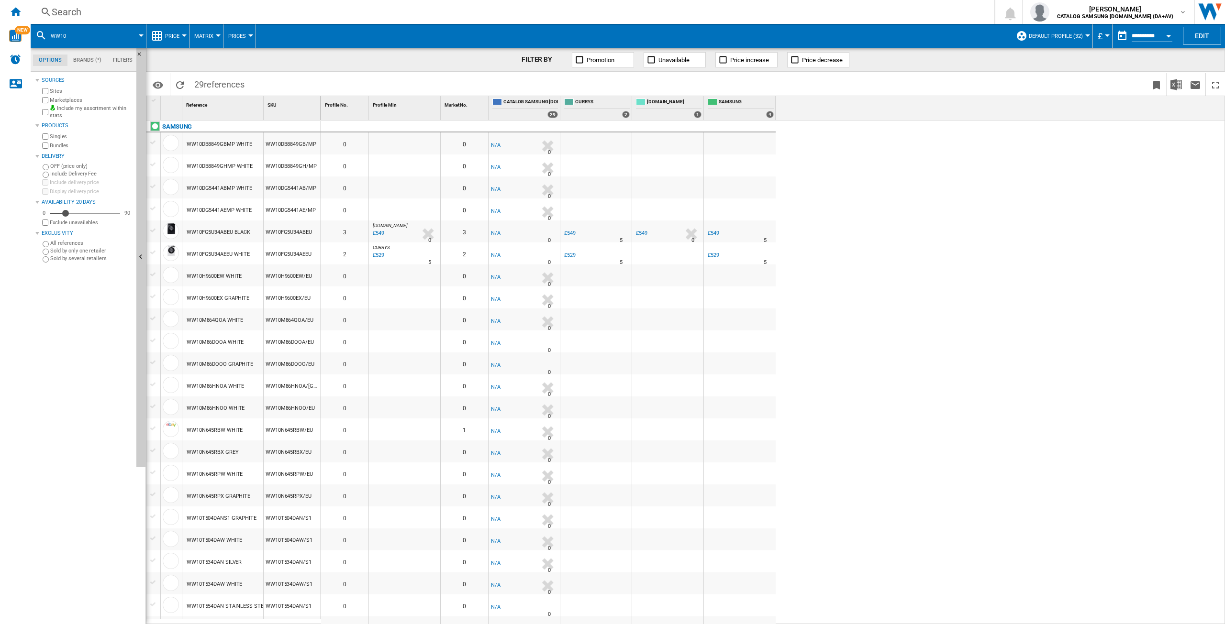
click at [78, 10] on div "Search" at bounding box center [511, 11] width 918 height 13
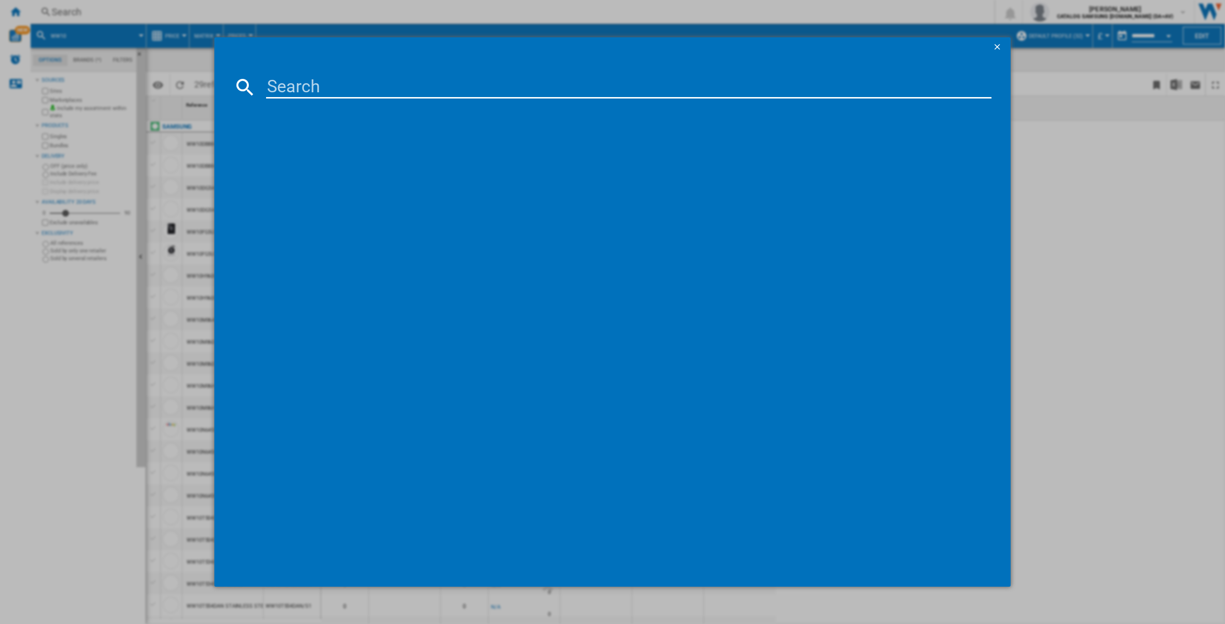
click at [282, 83] on input at bounding box center [628, 87] width 725 height 23
type input "ww10f"
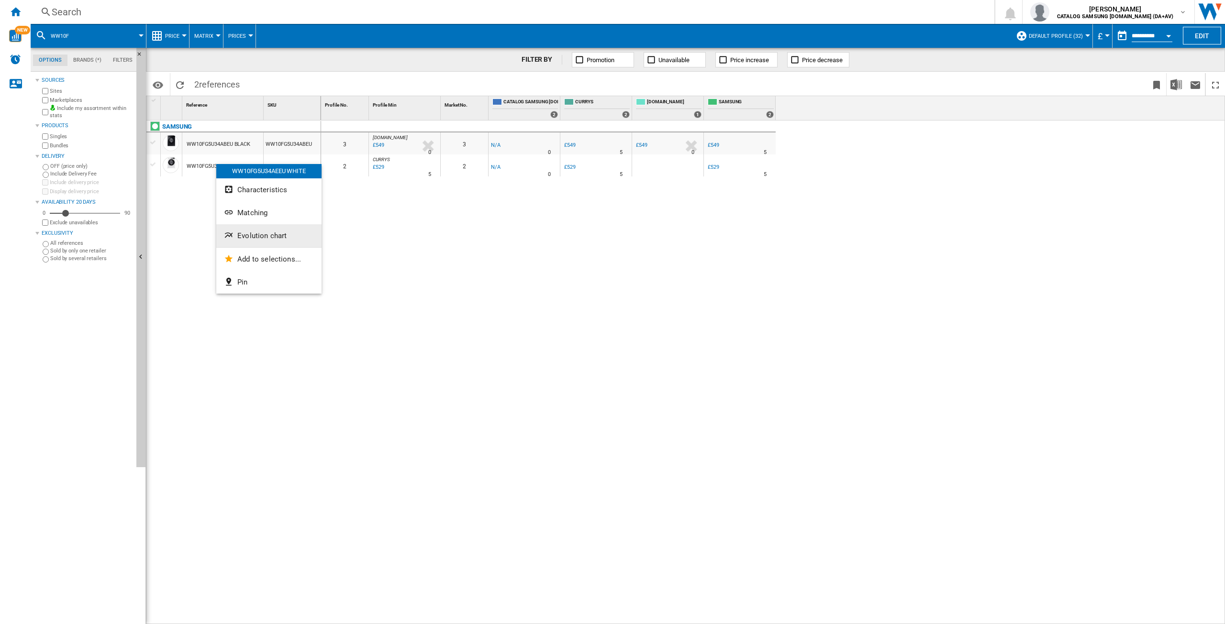
click at [272, 230] on button "Evolution chart" at bounding box center [268, 235] width 105 height 23
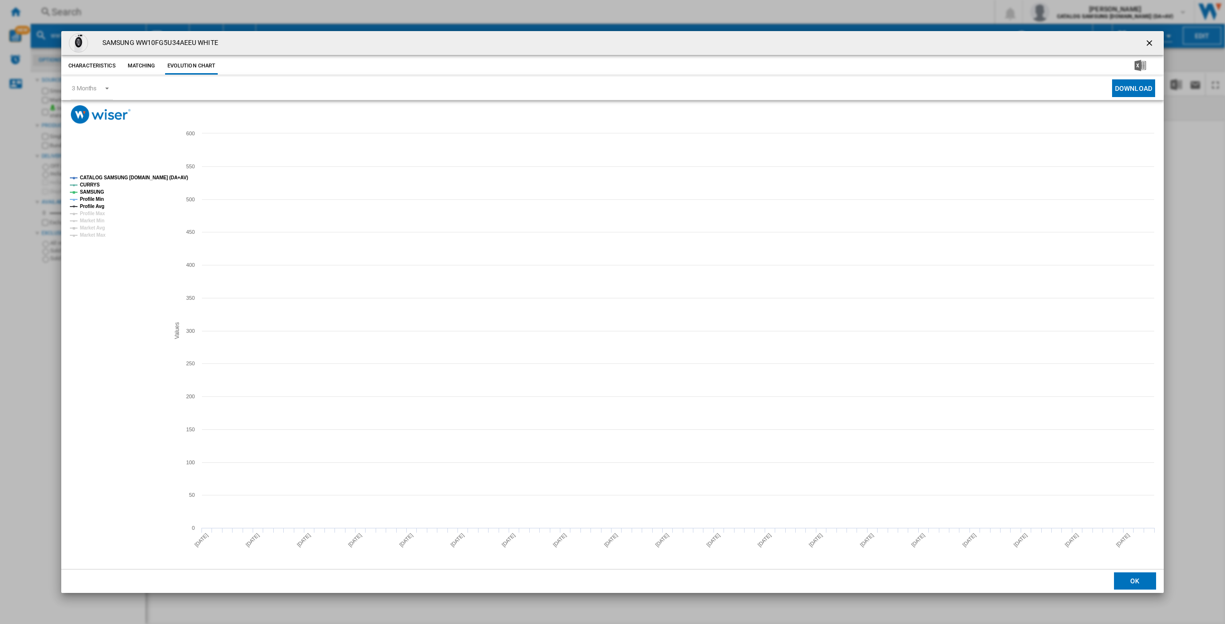
click at [111, 174] on rect "Product popup" at bounding box center [115, 207] width 99 height 70
click at [109, 175] on tspan "CATALOG SAMSUNG [DOMAIN_NAME] (DA+AV)" at bounding box center [134, 177] width 108 height 5
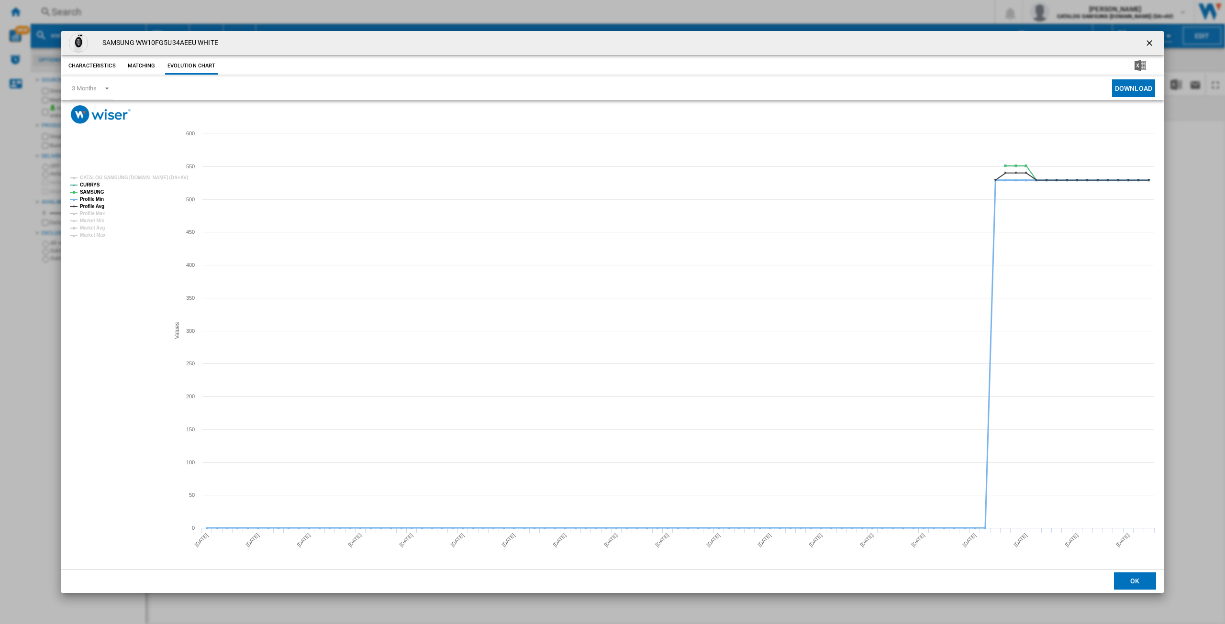
click at [95, 199] on tspan "Profile Min" at bounding box center [92, 199] width 24 height 5
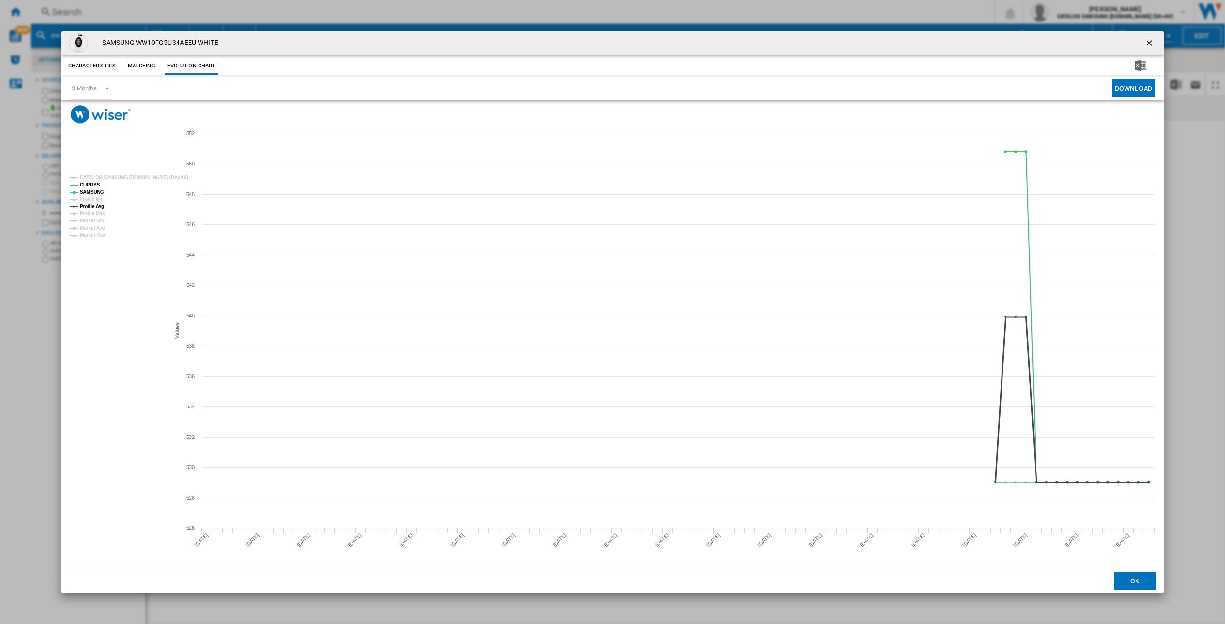
click at [92, 207] on tspan "Profile Avg" at bounding box center [92, 206] width 24 height 5
click at [1149, 44] on ng-md-icon "getI18NText('BUTTONS.CLOSE_DIALOG')" at bounding box center [1149, 43] width 11 height 11
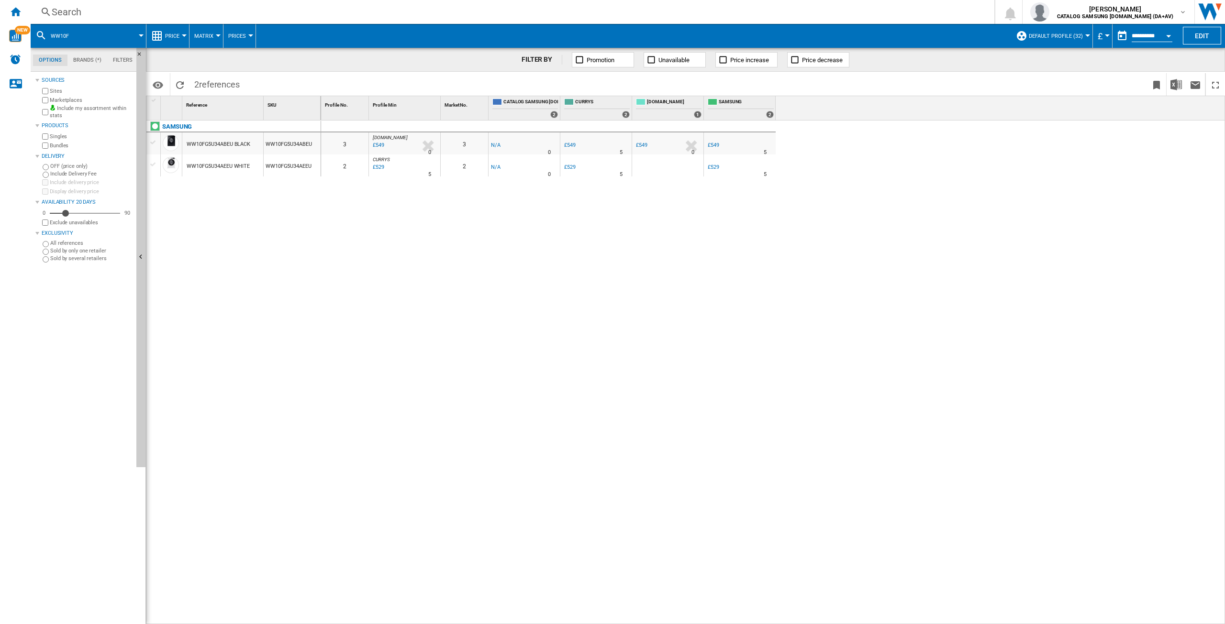
click at [80, 21] on div "Search Search 0 [PERSON_NAME] CATALOG SAMSUNG [DOMAIN_NAME] (DA+AV) CATALOG SAM…" at bounding box center [628, 12] width 1194 height 24
click at [81, 13] on div "Search" at bounding box center [511, 11] width 918 height 13
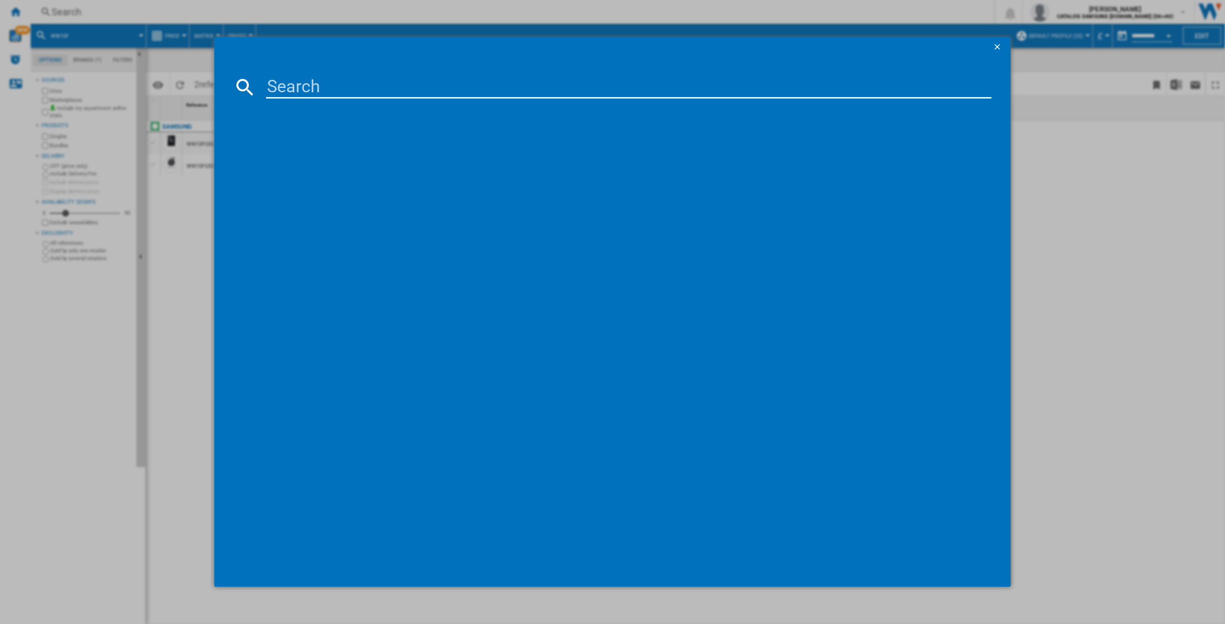
type input "WD90DG5B15BBEU"
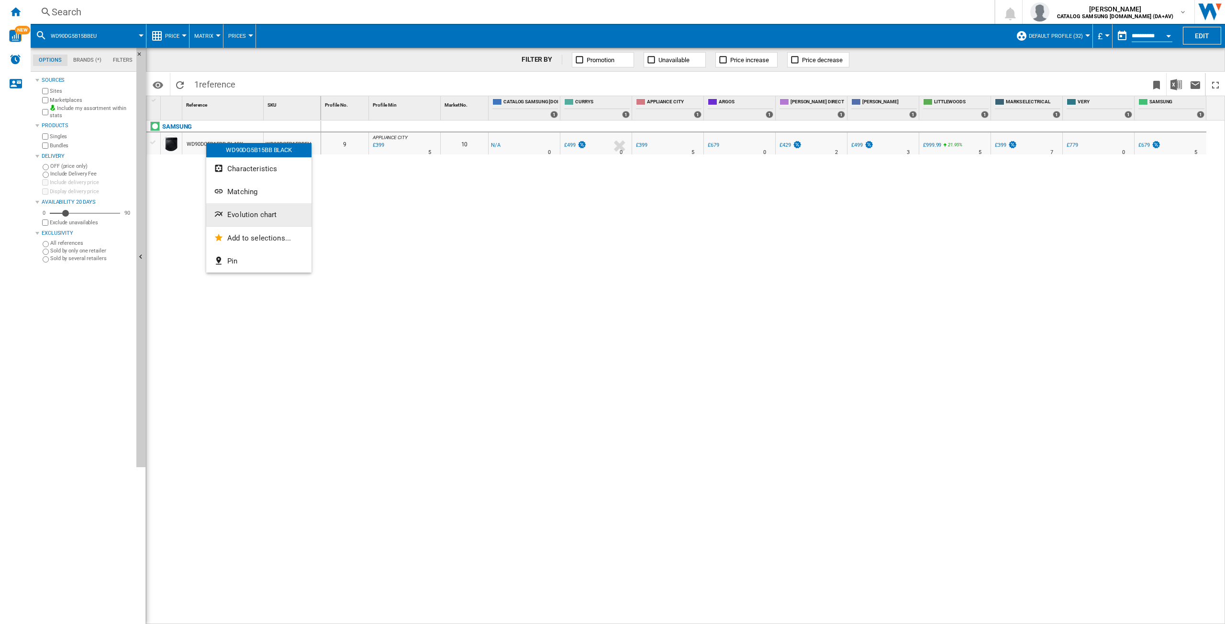
click at [254, 208] on button "Evolution chart" at bounding box center [258, 214] width 105 height 23
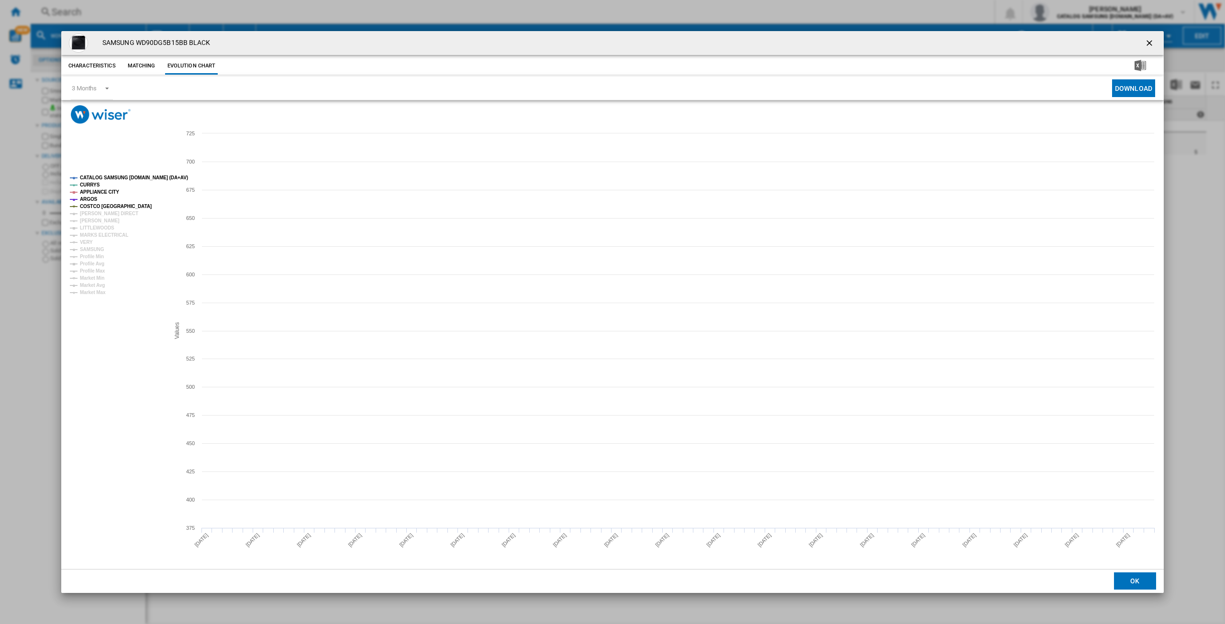
drag, startPoint x: 109, startPoint y: 170, endPoint x: 105, endPoint y: 174, distance: 5.4
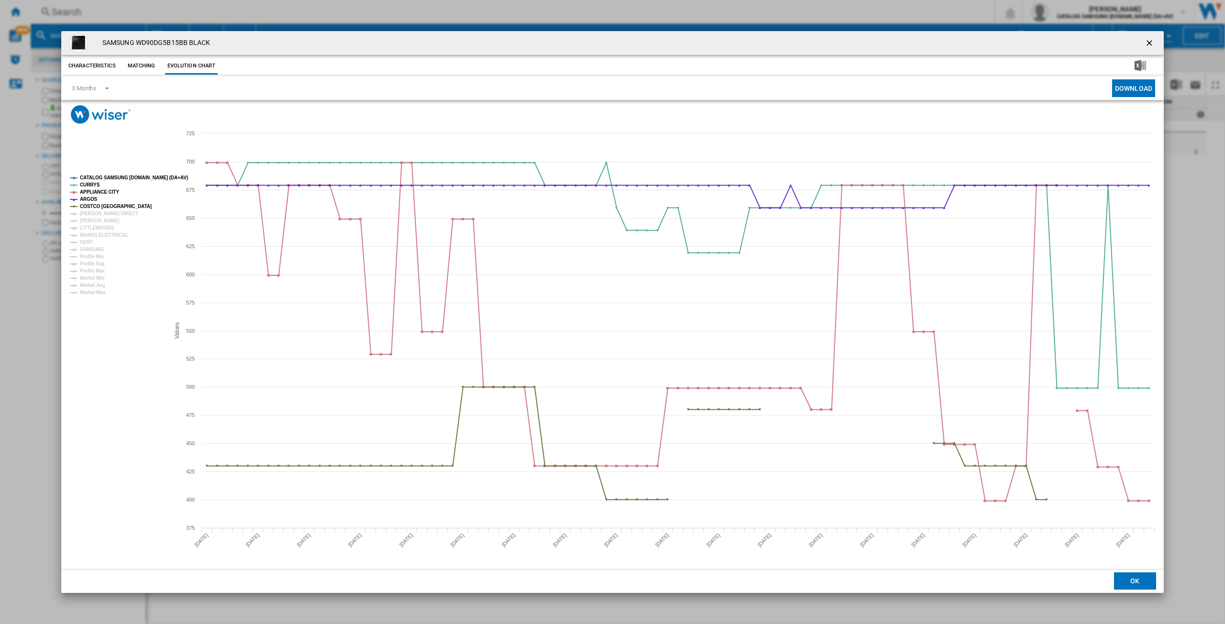
click at [107, 172] on rect "Product popup" at bounding box center [612, 346] width 1102 height 445
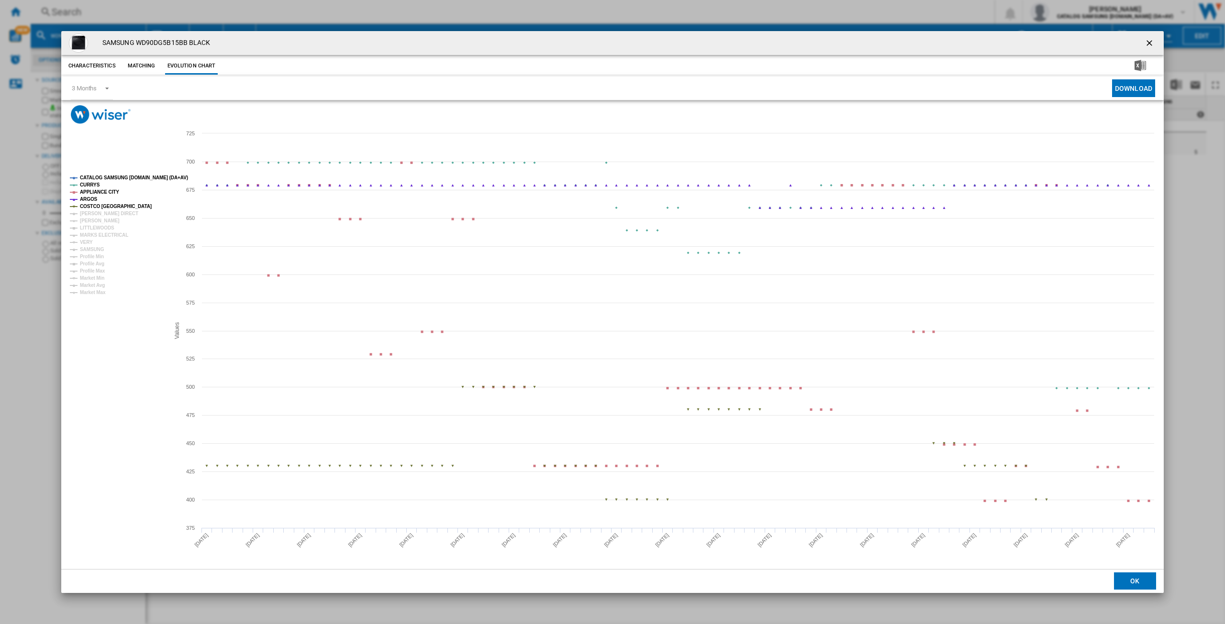
click at [105, 175] on tspan "CATALOG SAMSUNG [DOMAIN_NAME] (DA+AV)" at bounding box center [134, 177] width 108 height 5
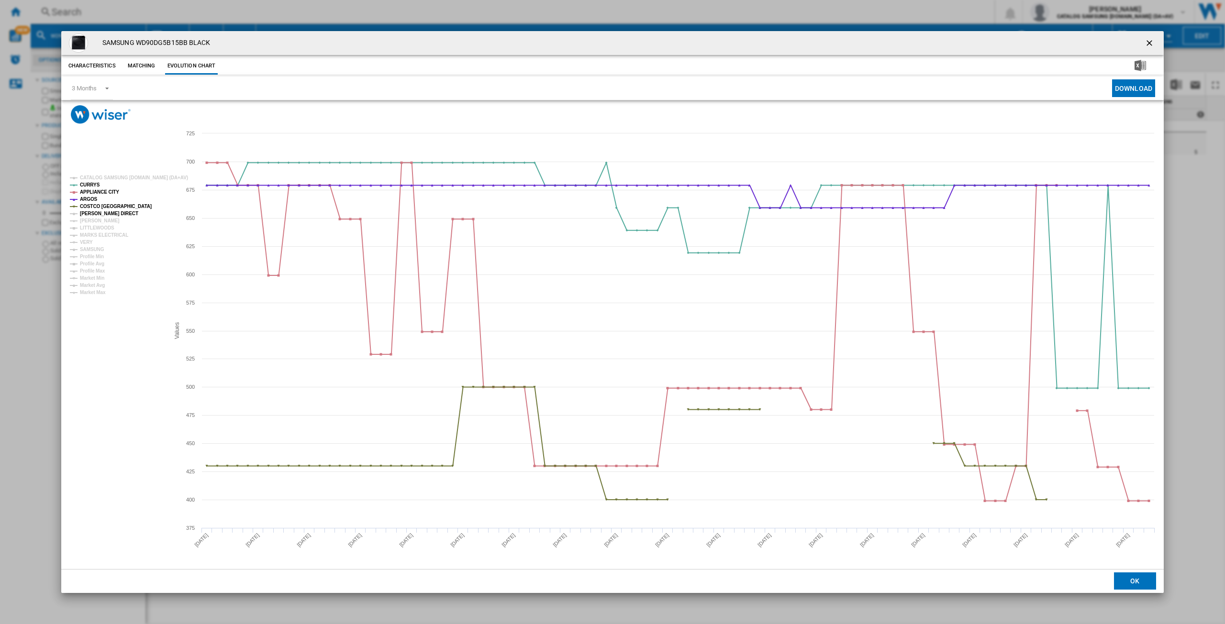
click at [93, 213] on tspan "[PERSON_NAME] DIRECT" at bounding box center [109, 213] width 58 height 5
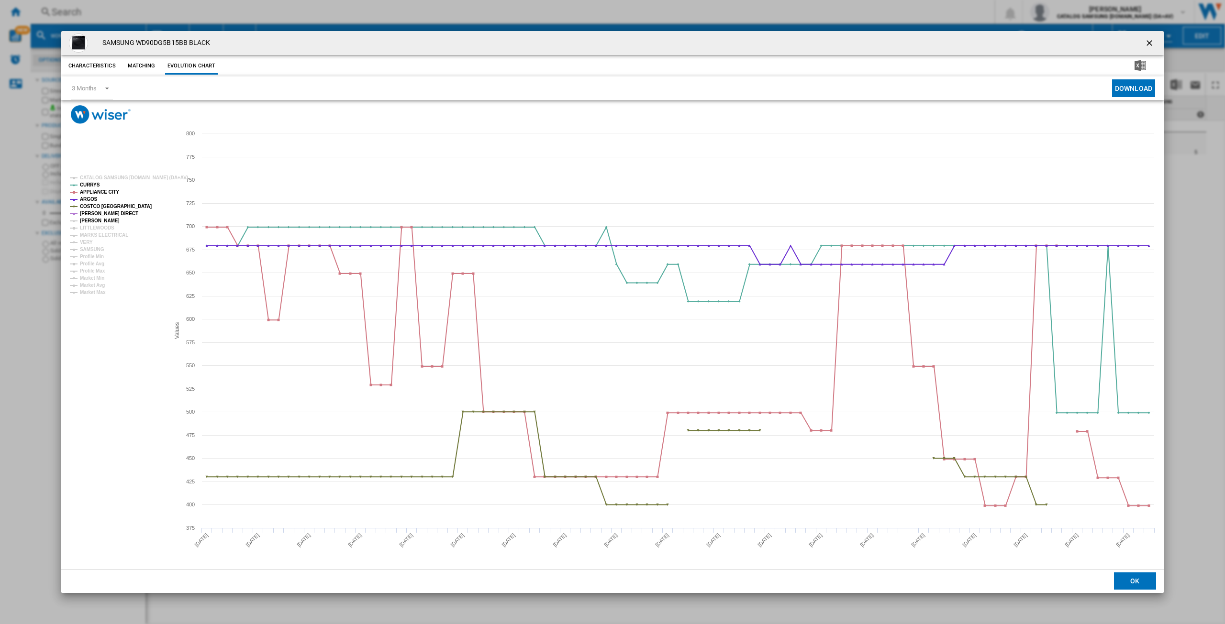
click at [89, 220] on tspan "[PERSON_NAME]" at bounding box center [100, 220] width 40 height 5
click at [88, 233] on tspan "MARKS ELECTRICAL" at bounding box center [104, 234] width 48 height 5
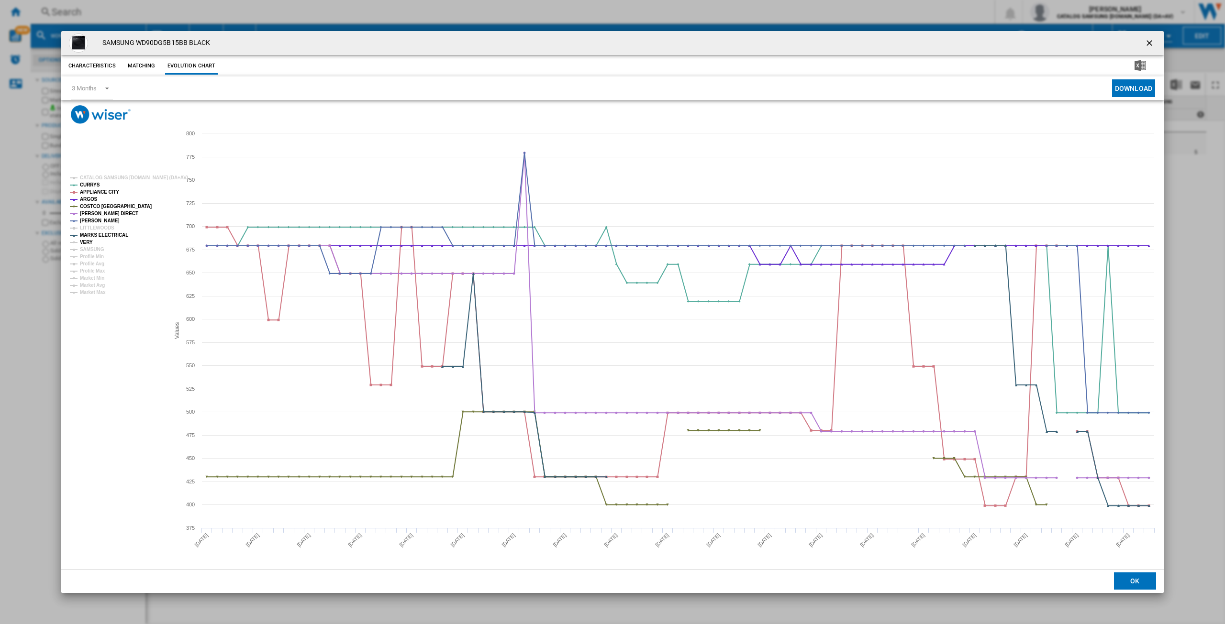
click at [86, 240] on tspan "VERY" at bounding box center [86, 242] width 13 height 5
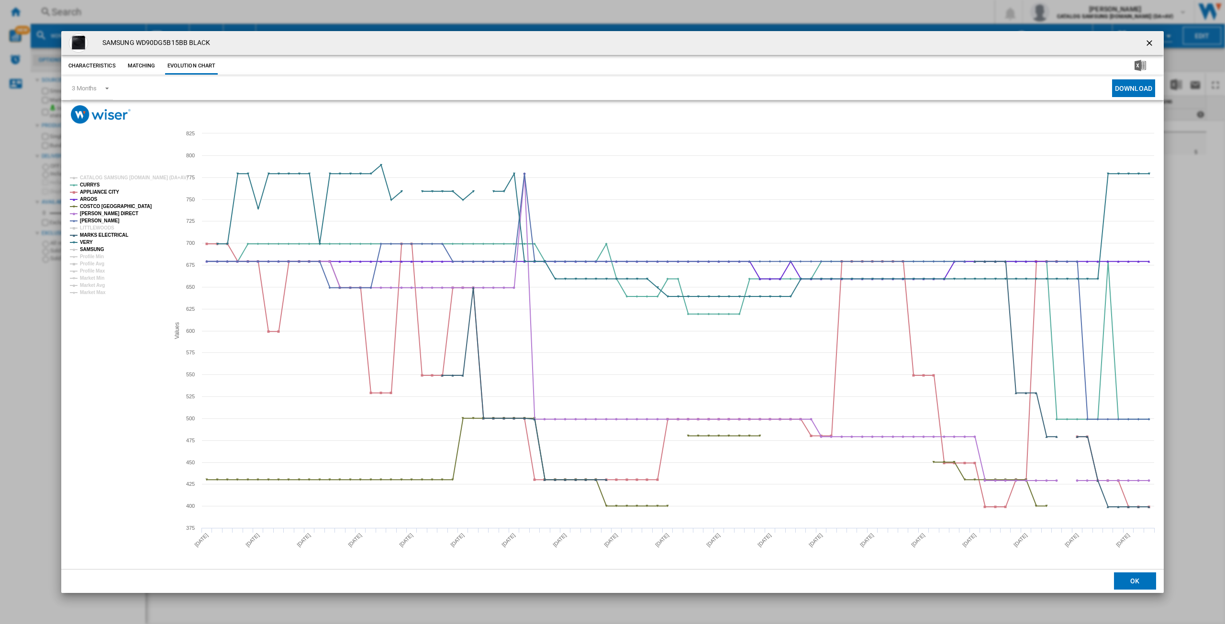
click at [89, 248] on tspan "SAMSUNG" at bounding box center [92, 249] width 24 height 5
